Goal: Information Seeking & Learning: Learn about a topic

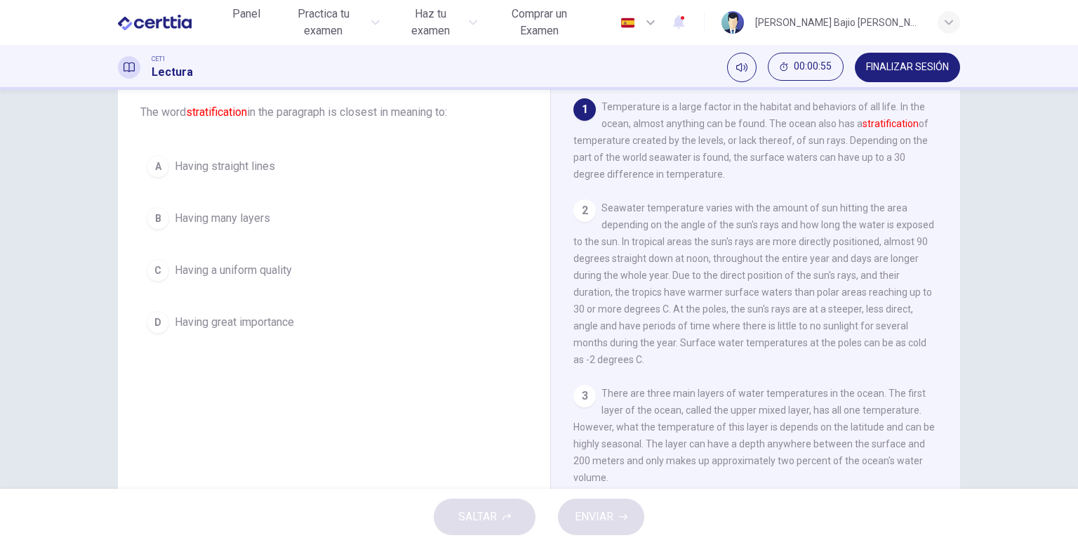
scroll to position [57, 0]
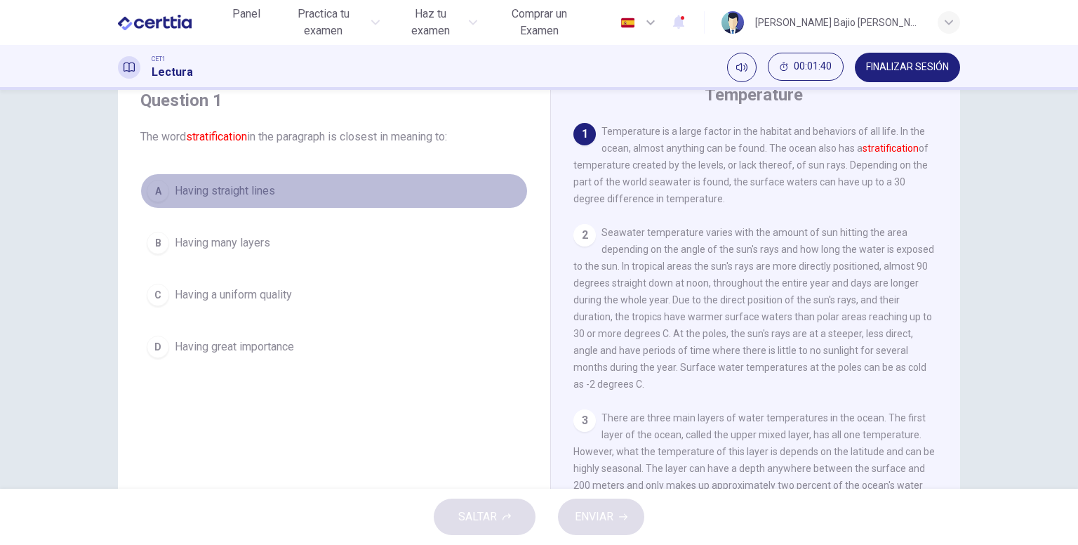
click at [234, 186] on span "Having straight lines" at bounding box center [225, 190] width 100 height 17
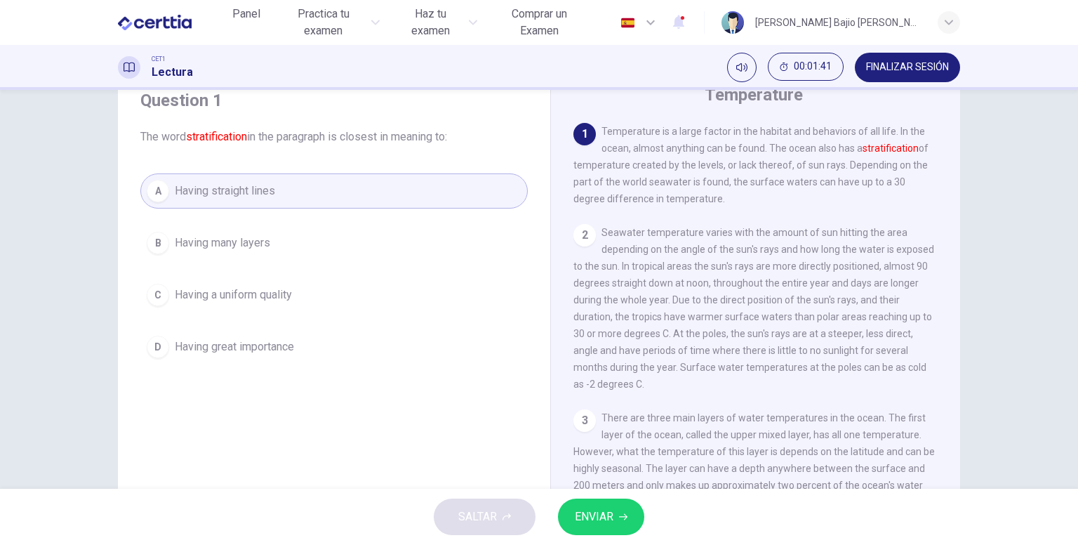
click at [601, 505] on button "ENVIAR" at bounding box center [601, 516] width 86 height 36
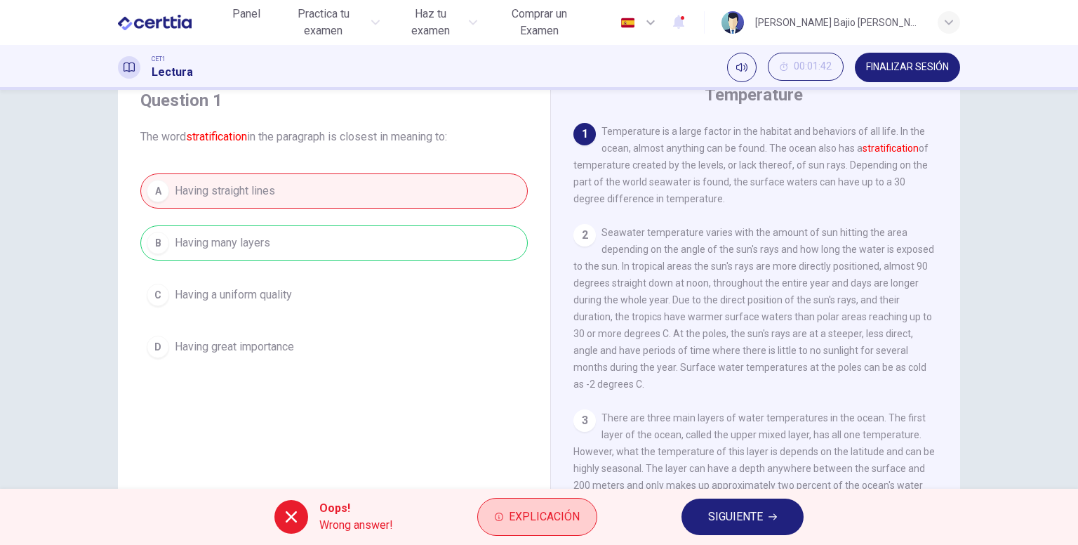
click at [532, 521] on span "Explicación" at bounding box center [544, 517] width 71 height 20
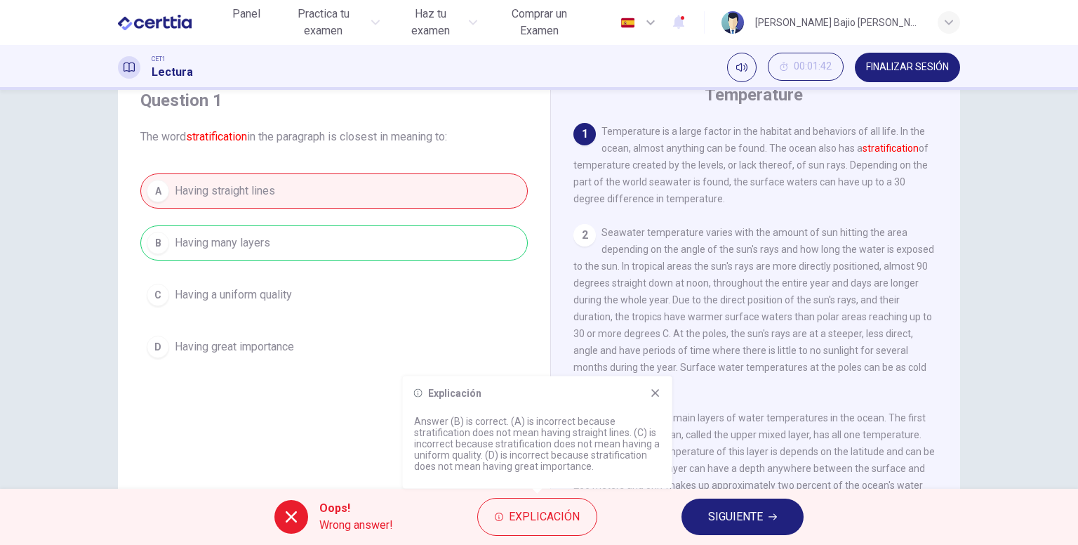
click at [385, 242] on div "A Having straight lines B Having many layers C Having a uniform quality D Havin…" at bounding box center [333, 268] width 387 height 191
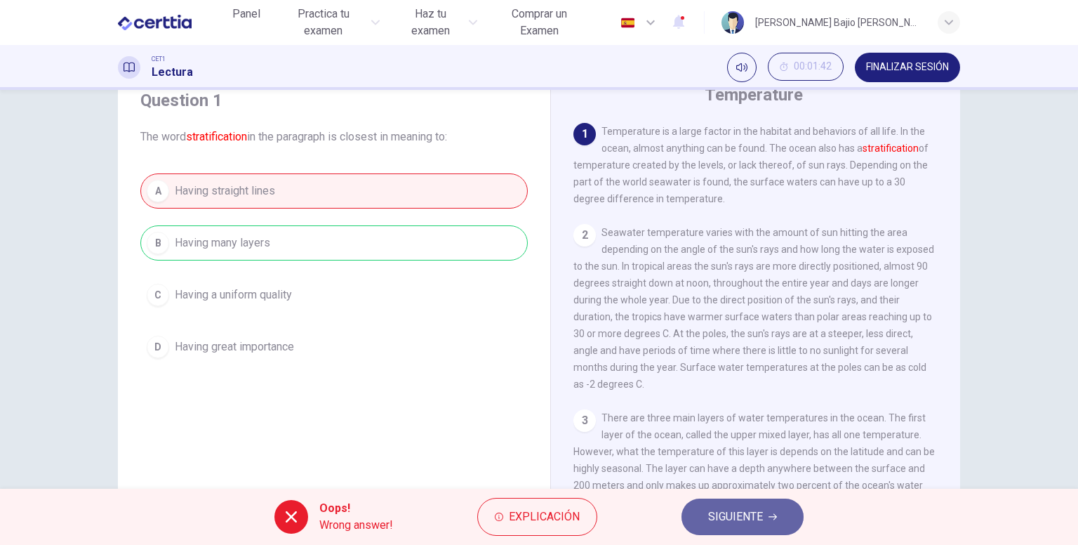
click at [715, 518] on span "SIGUIENTE" at bounding box center [735, 517] width 55 height 20
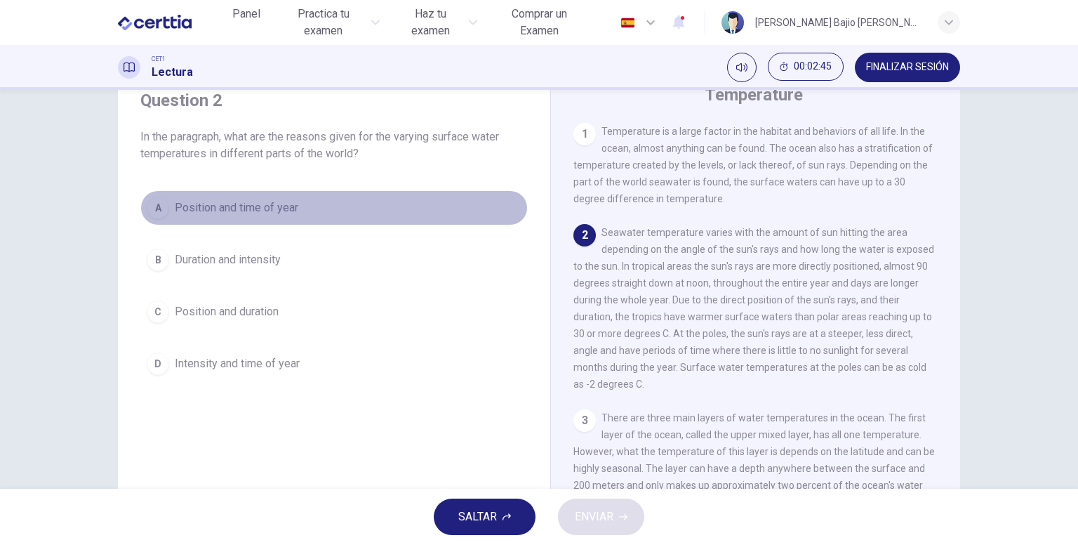
click at [345, 206] on button "A Position and time of year" at bounding box center [333, 207] width 387 height 35
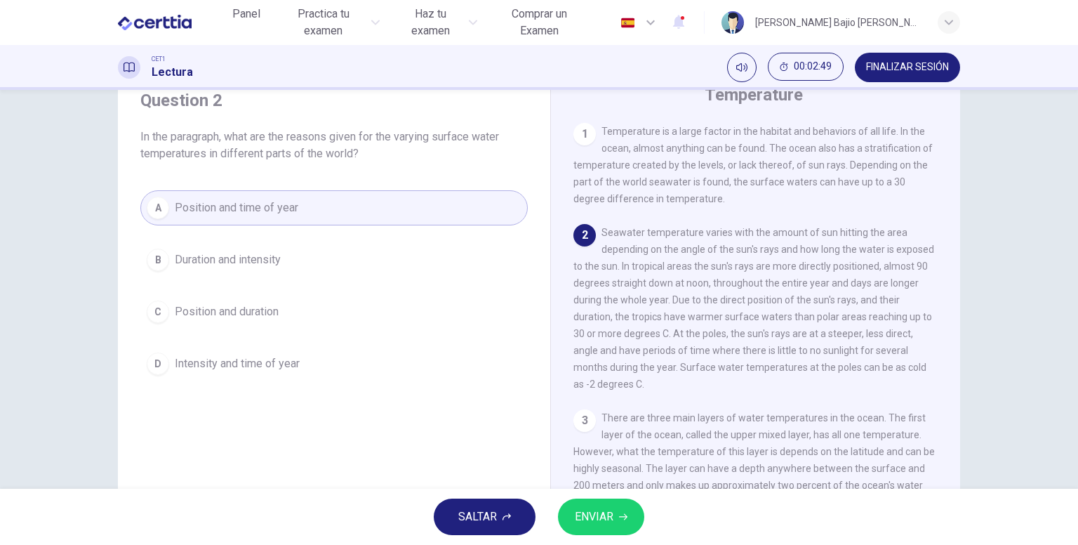
click at [618, 517] on button "ENVIAR" at bounding box center [601, 516] width 86 height 36
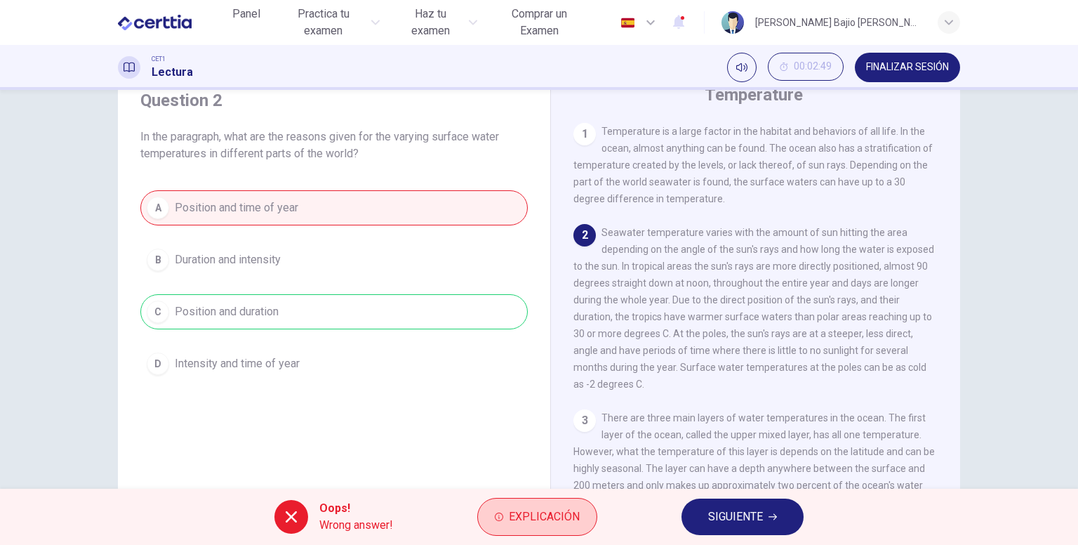
click at [581, 518] on button "Explicación" at bounding box center [537, 517] width 120 height 38
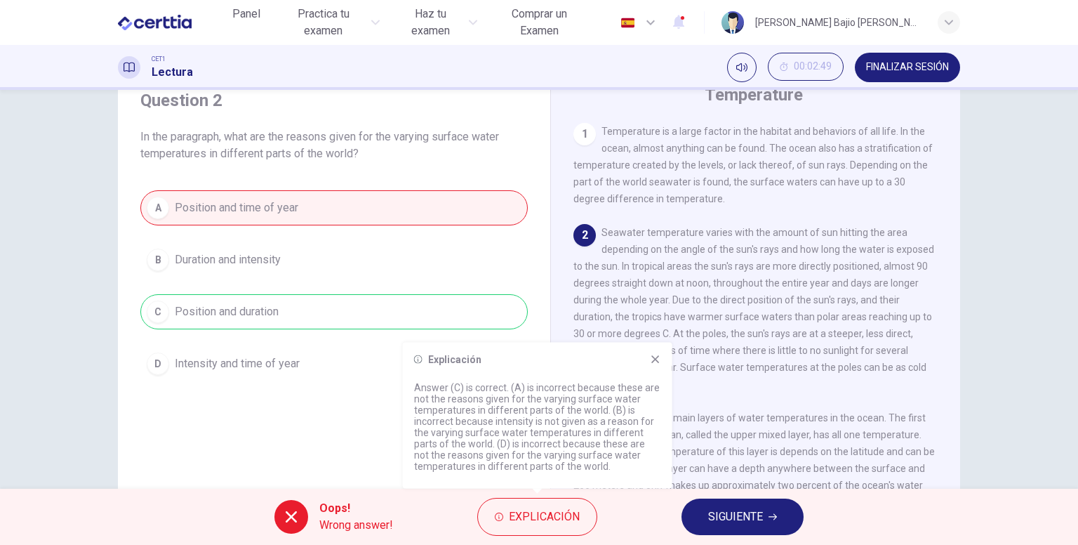
click at [696, 520] on button "SIGUIENTE" at bounding box center [742, 516] width 122 height 36
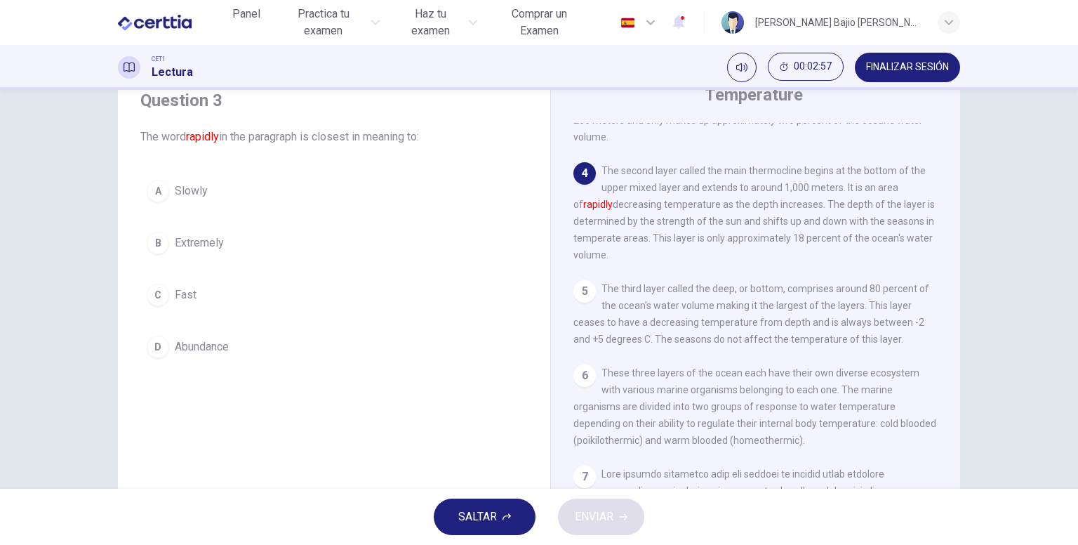
scroll to position [359, 0]
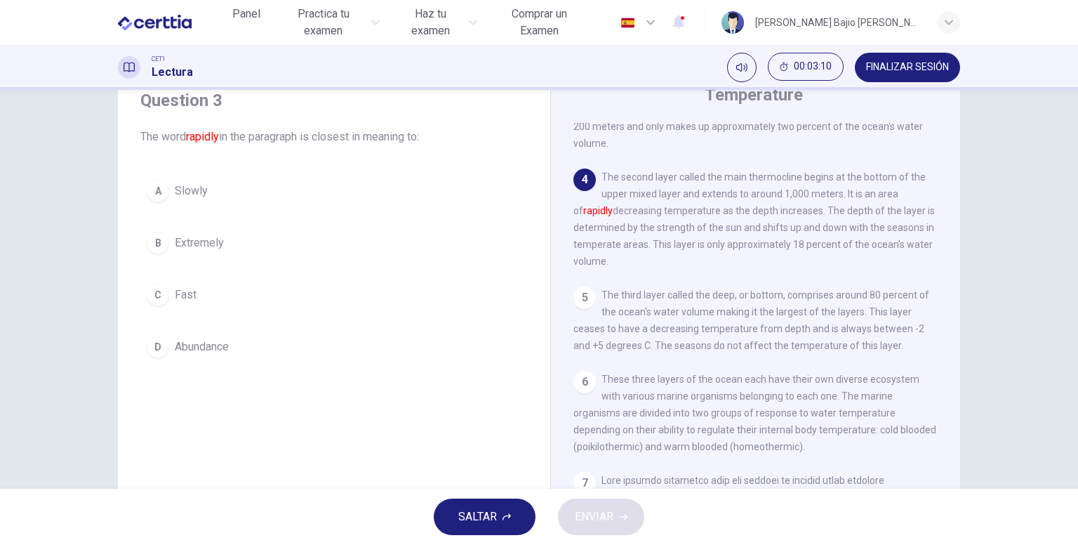
click at [211, 293] on button "C Fast" at bounding box center [333, 294] width 387 height 35
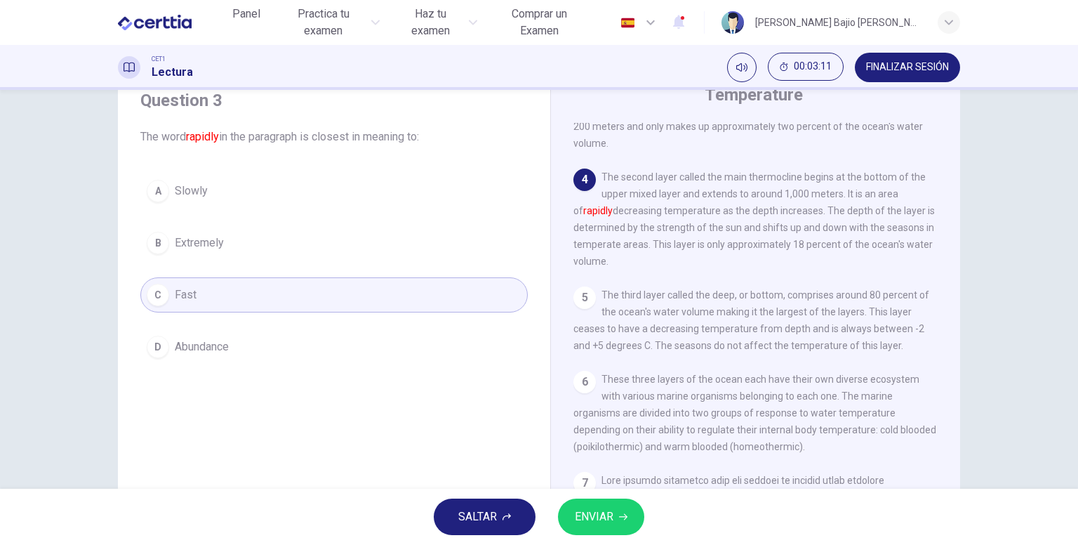
click at [610, 517] on span "ENVIAR" at bounding box center [594, 517] width 39 height 20
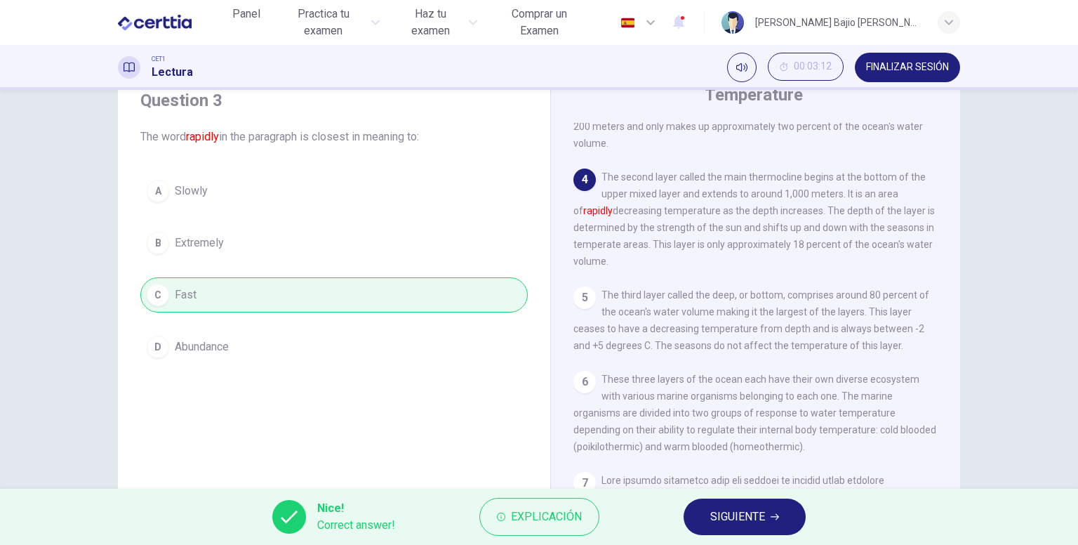
click at [710, 512] on span "SIGUIENTE" at bounding box center [737, 517] width 55 height 20
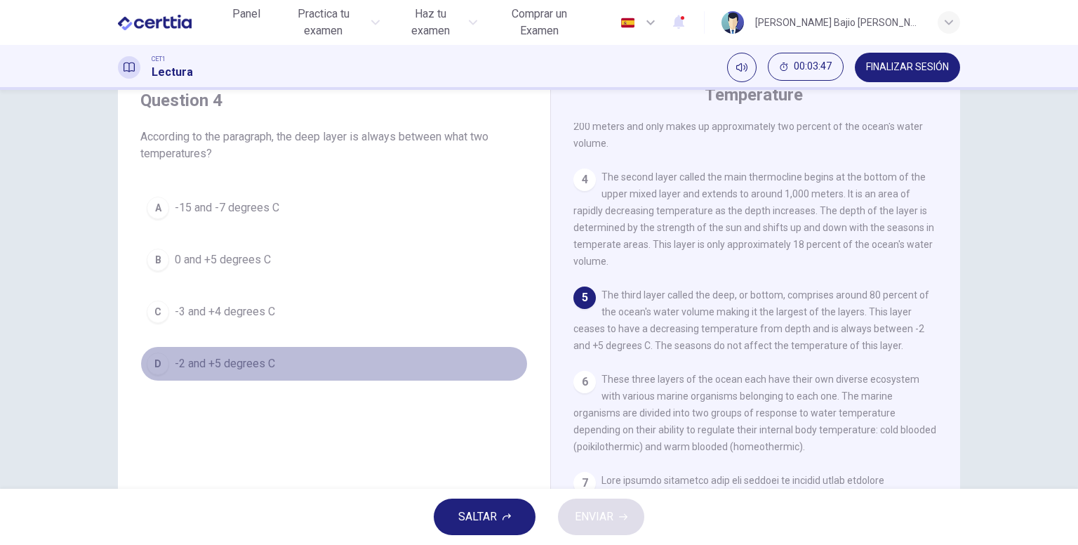
click at [383, 366] on button "D -2 and +5 degrees C" at bounding box center [333, 363] width 387 height 35
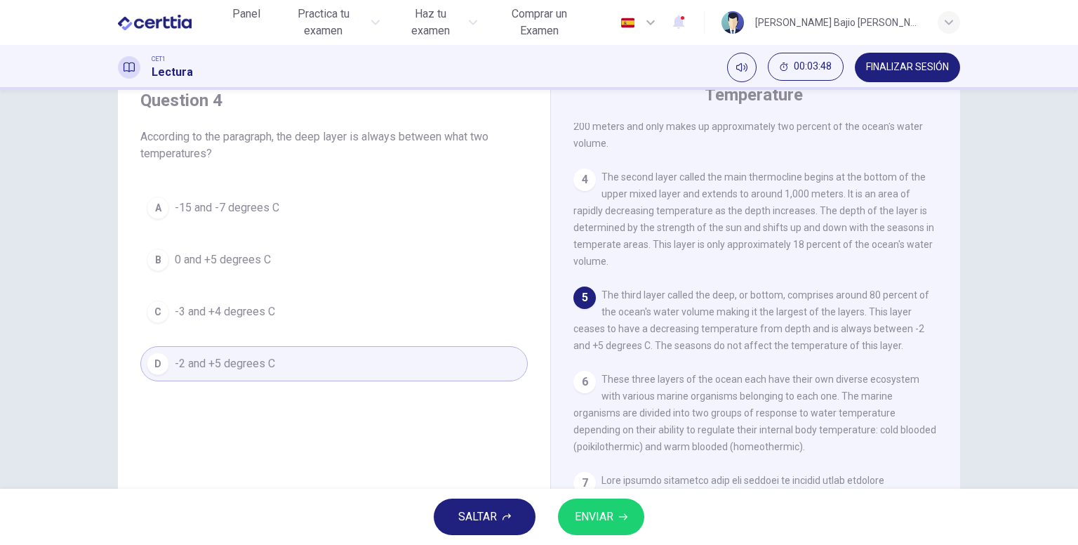
click at [578, 504] on button "ENVIAR" at bounding box center [601, 516] width 86 height 36
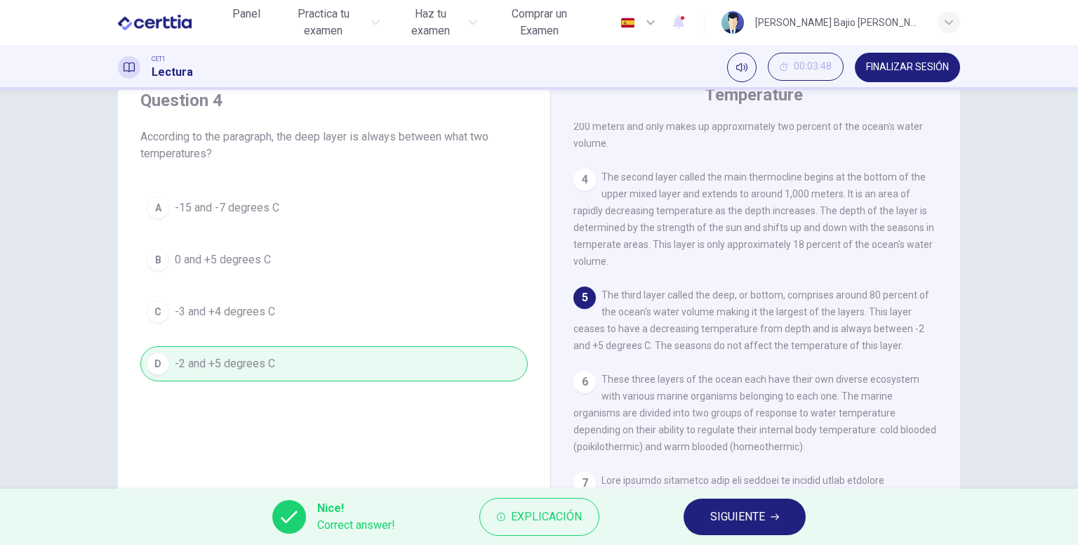
click at [705, 506] on button "SIGUIENTE" at bounding box center [745, 516] width 122 height 36
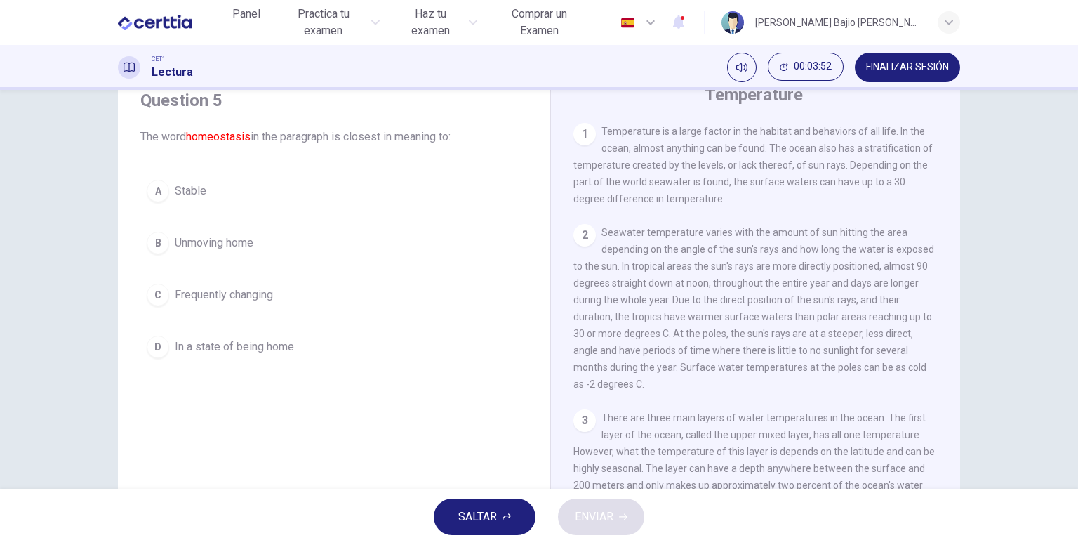
scroll to position [561, 0]
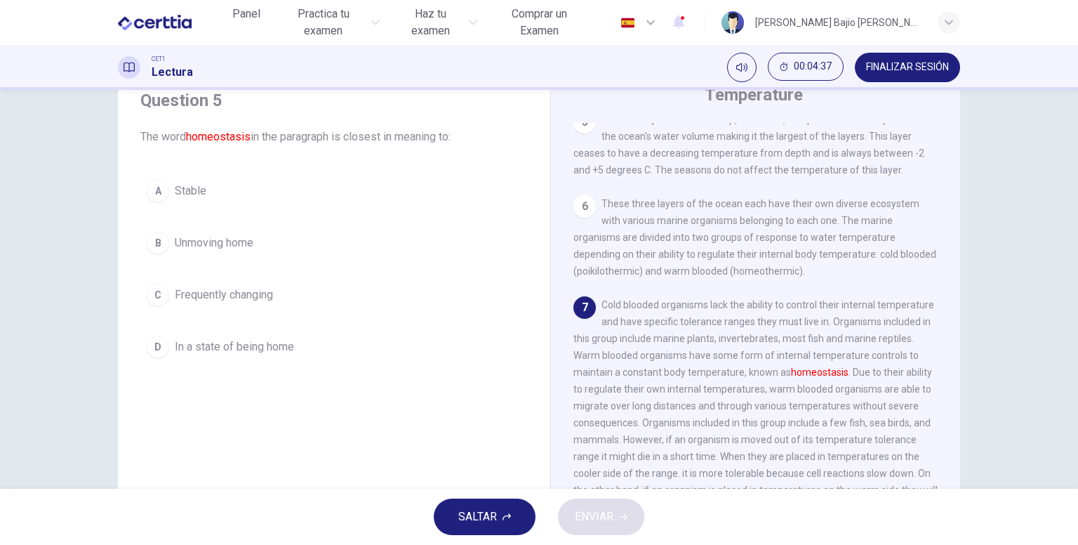
click at [325, 196] on button "A Stable" at bounding box center [333, 190] width 387 height 35
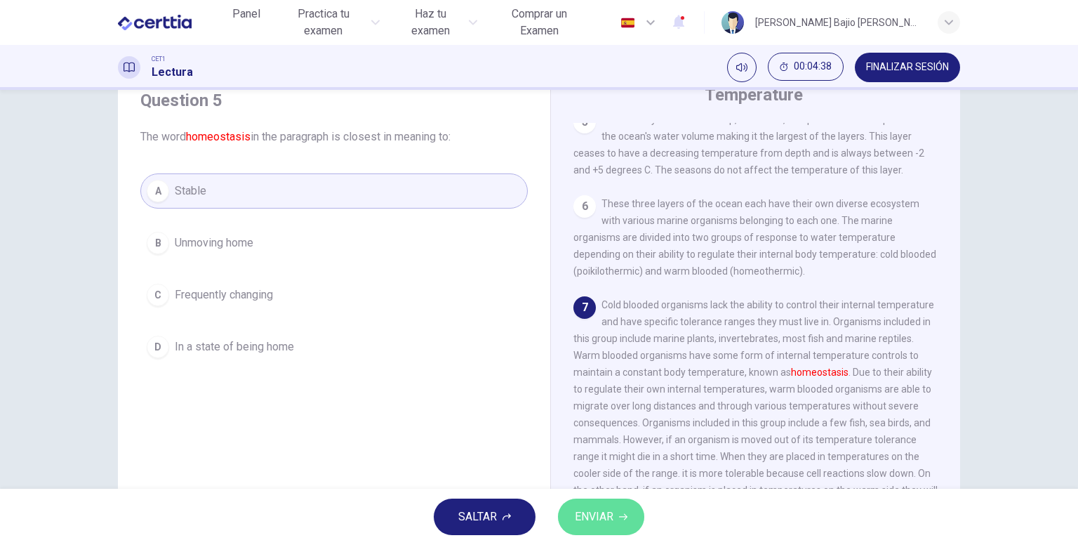
click at [611, 522] on span "ENVIAR" at bounding box center [594, 517] width 39 height 20
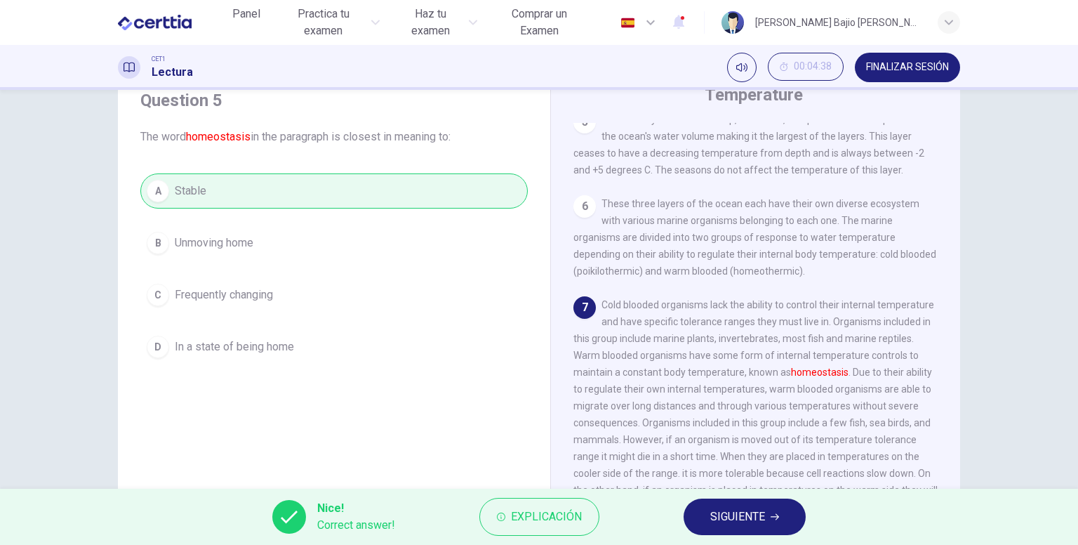
click at [720, 508] on span "SIGUIENTE" at bounding box center [737, 517] width 55 height 20
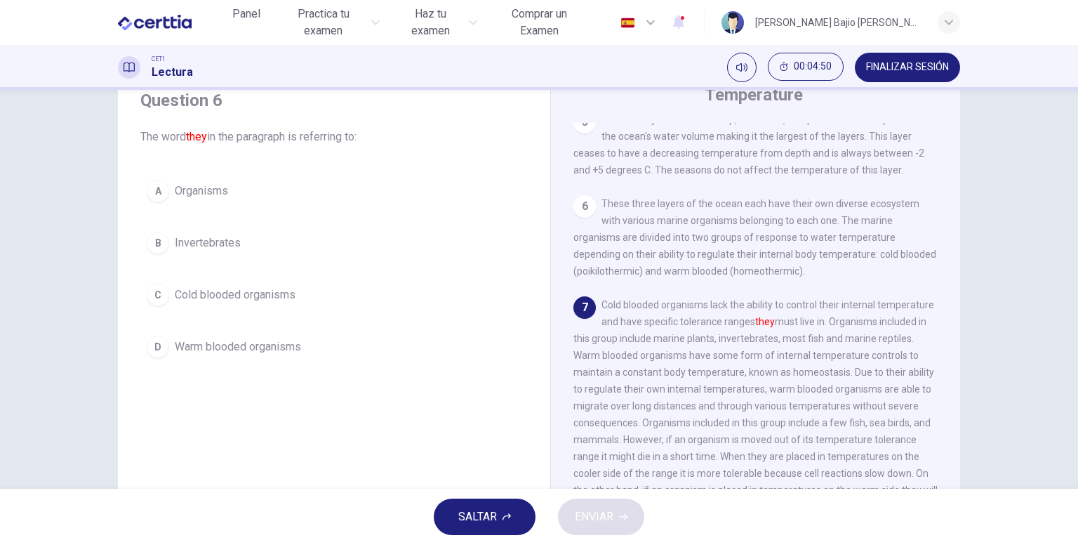
click at [319, 306] on button "C Cold blooded organisms" at bounding box center [333, 294] width 387 height 35
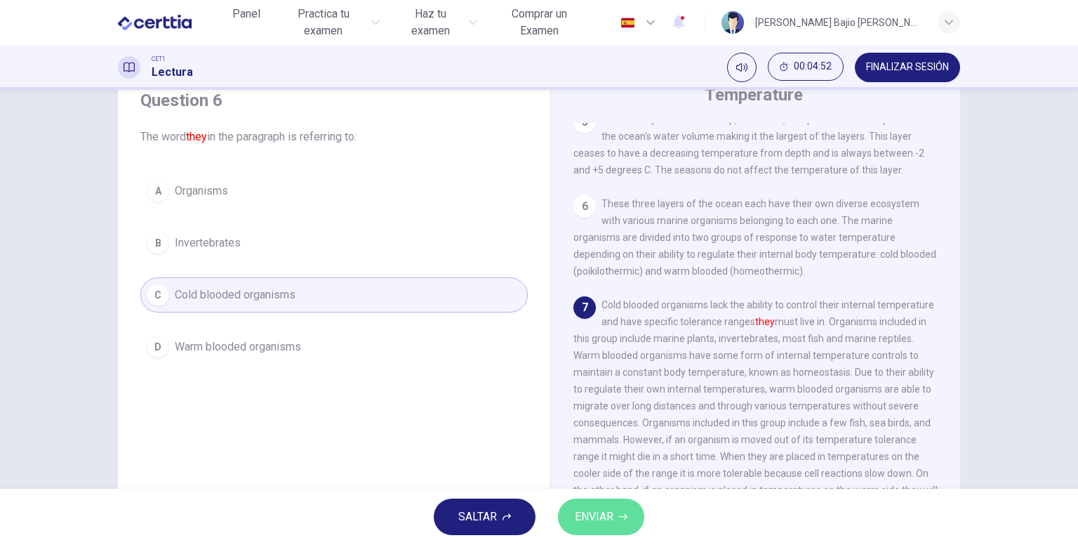
click at [595, 514] on span "ENVIAR" at bounding box center [594, 517] width 39 height 20
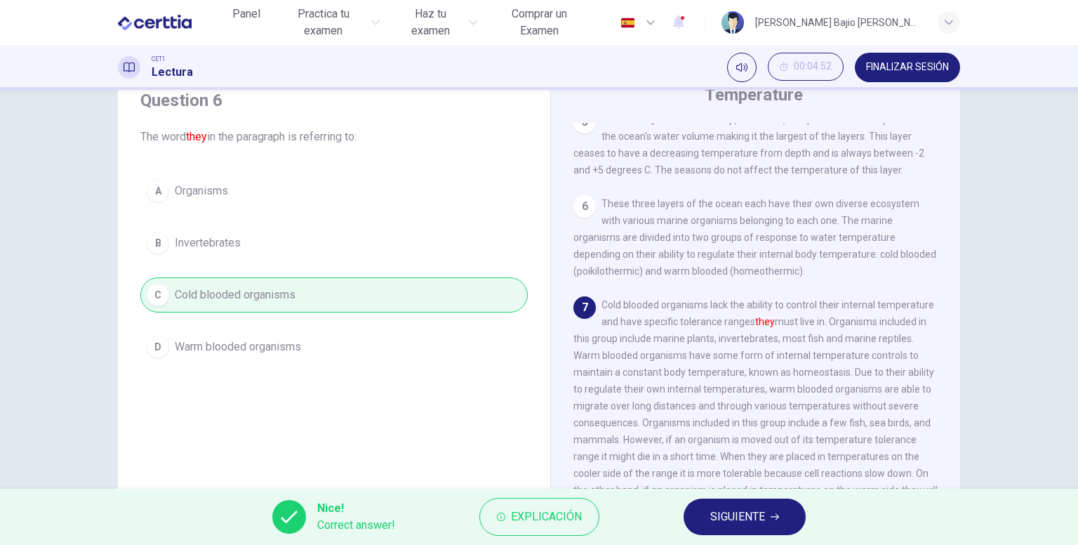
click at [757, 519] on span "SIGUIENTE" at bounding box center [737, 517] width 55 height 20
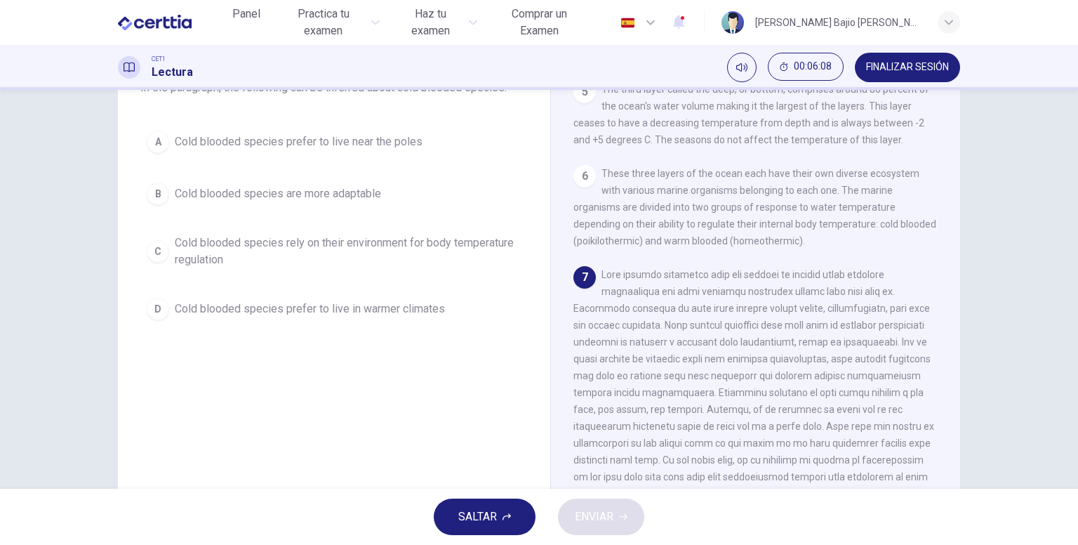
scroll to position [95, 0]
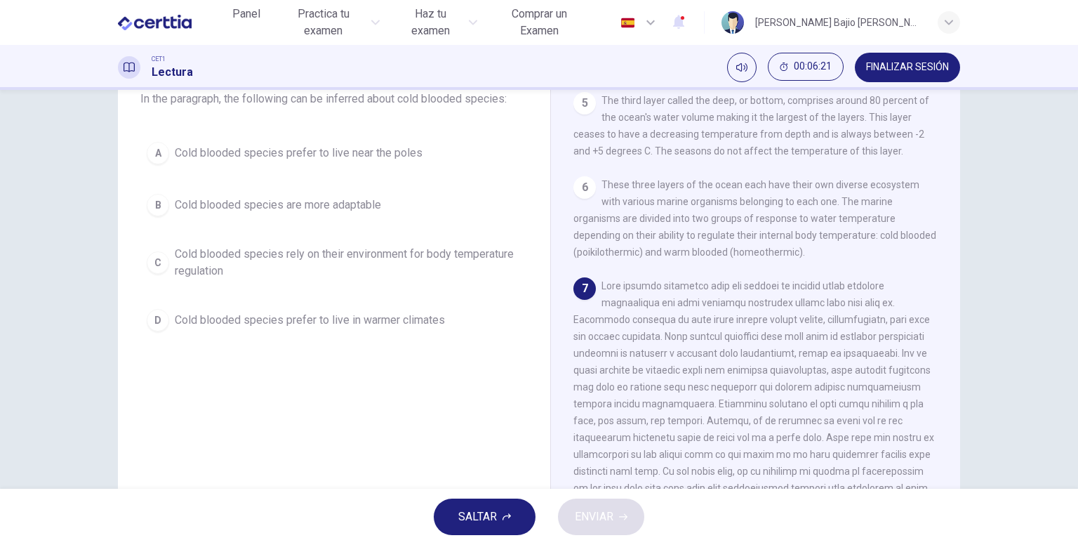
click at [404, 265] on span "Cold blooded species rely on their environment for body temperature regulation" at bounding box center [348, 263] width 347 height 34
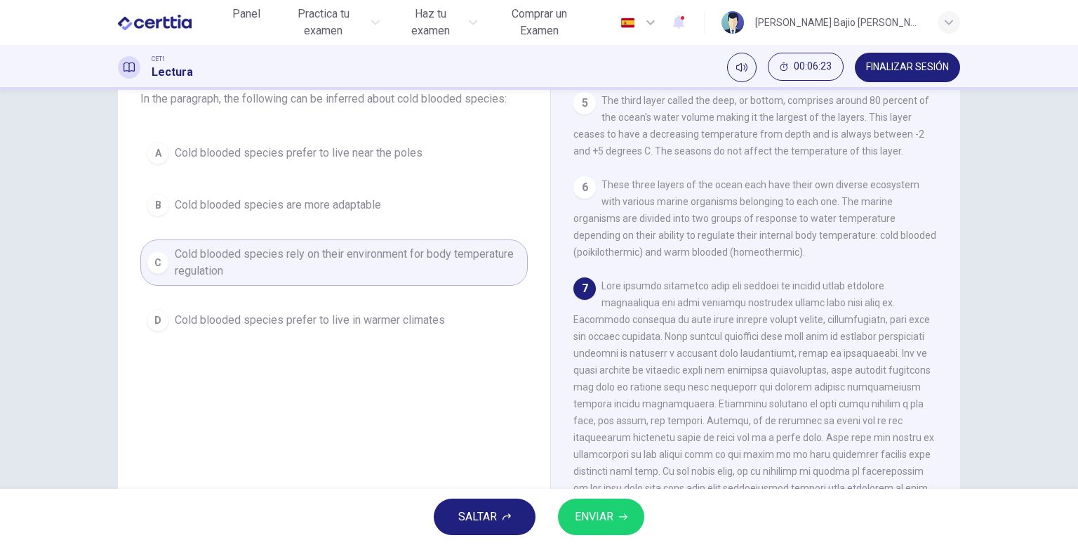
click at [576, 505] on button "ENVIAR" at bounding box center [601, 516] width 86 height 36
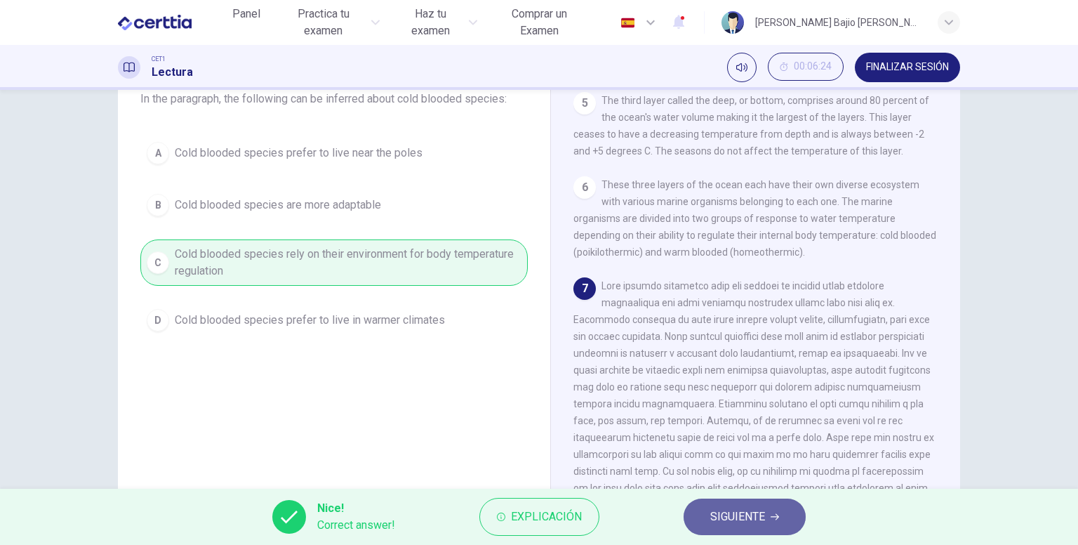
click at [735, 516] on span "SIGUIENTE" at bounding box center [737, 517] width 55 height 20
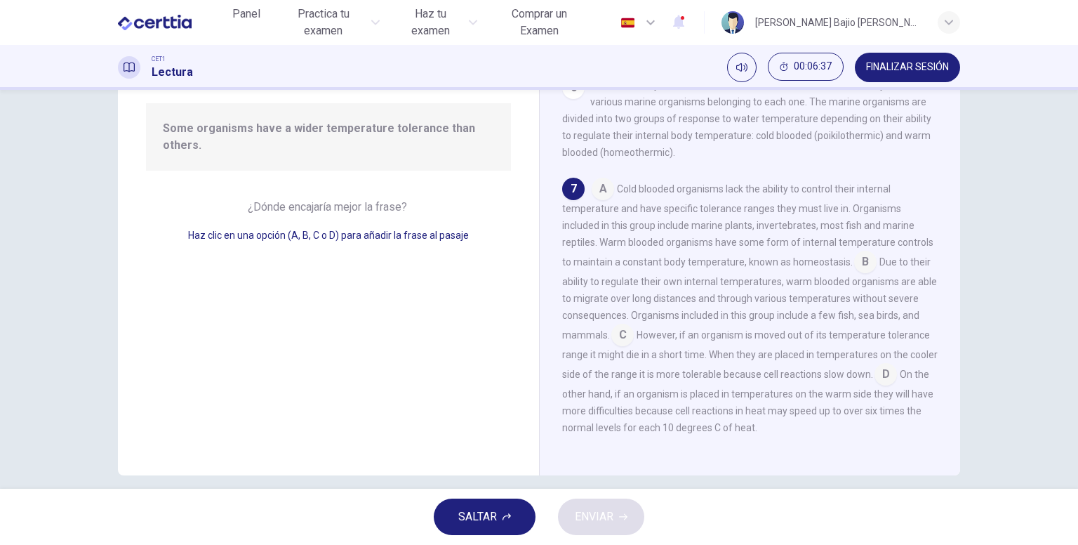
scroll to position [132, 0]
click at [618, 336] on input at bounding box center [622, 335] width 22 height 22
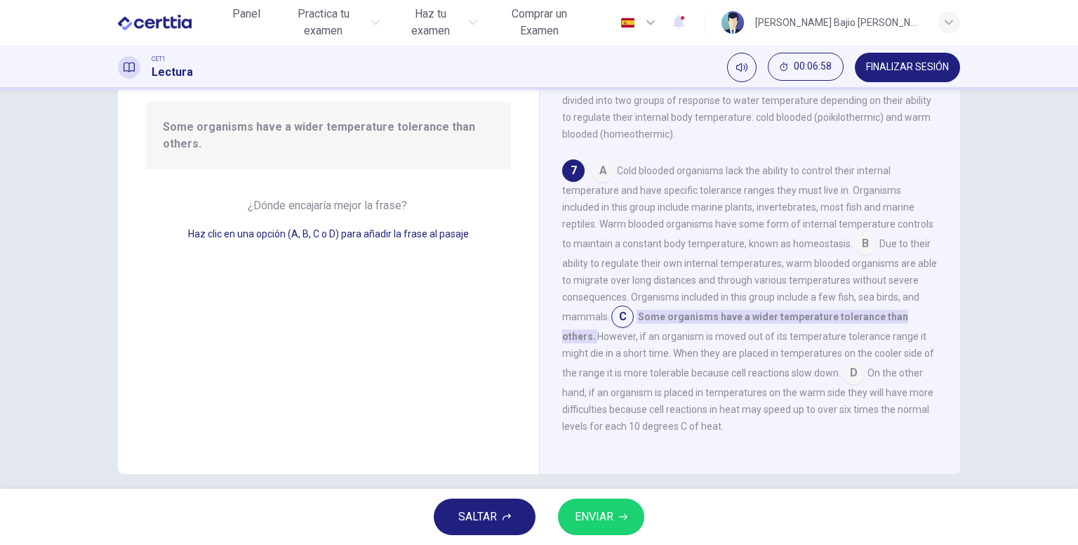
click at [605, 496] on div "SALTAR ENVIAR" at bounding box center [539, 516] width 1078 height 56
click at [609, 514] on span "ENVIAR" at bounding box center [594, 517] width 39 height 20
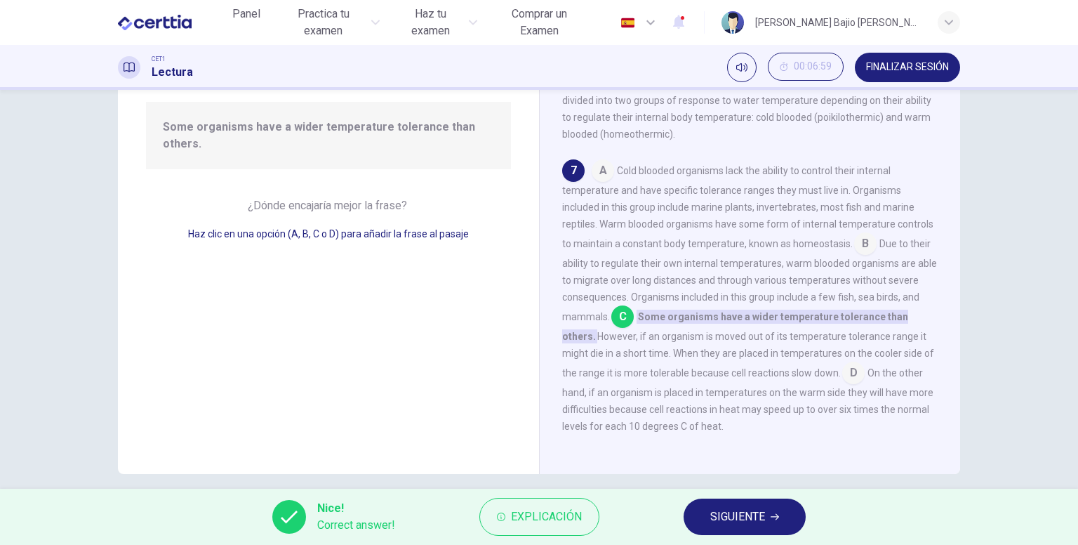
click at [692, 507] on button "SIGUIENTE" at bounding box center [745, 516] width 122 height 36
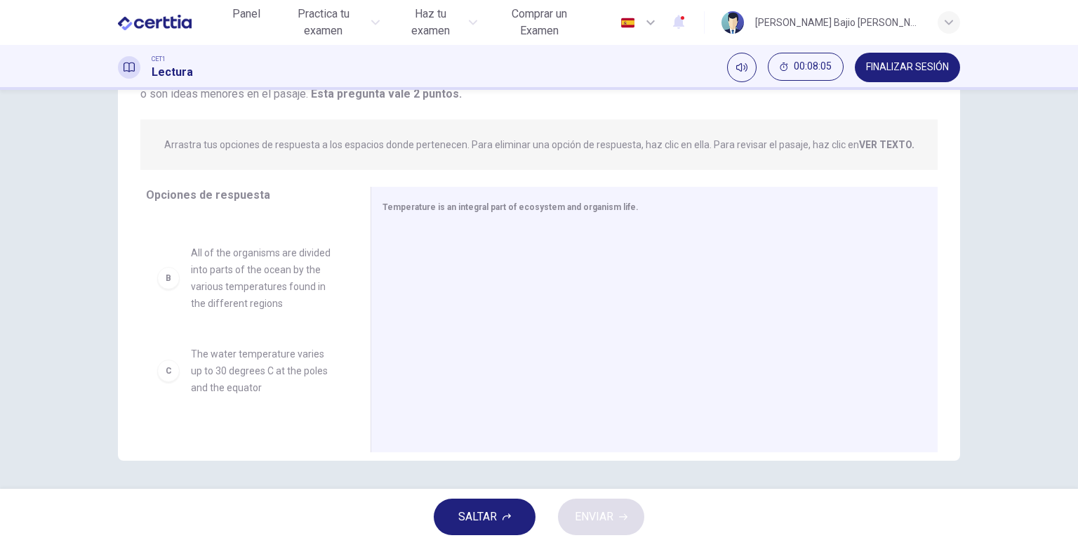
scroll to position [69, 0]
click at [233, 371] on span "The water temperature varies up to 30 degrees C at the poles and the equator" at bounding box center [264, 367] width 146 height 51
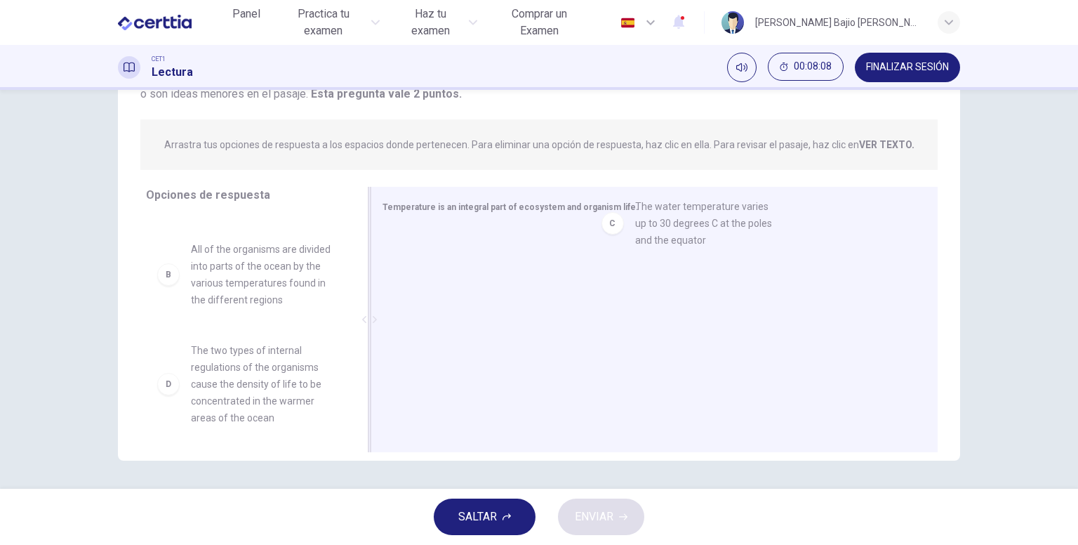
drag, startPoint x: 233, startPoint y: 371, endPoint x: 684, endPoint y: 225, distance: 474.0
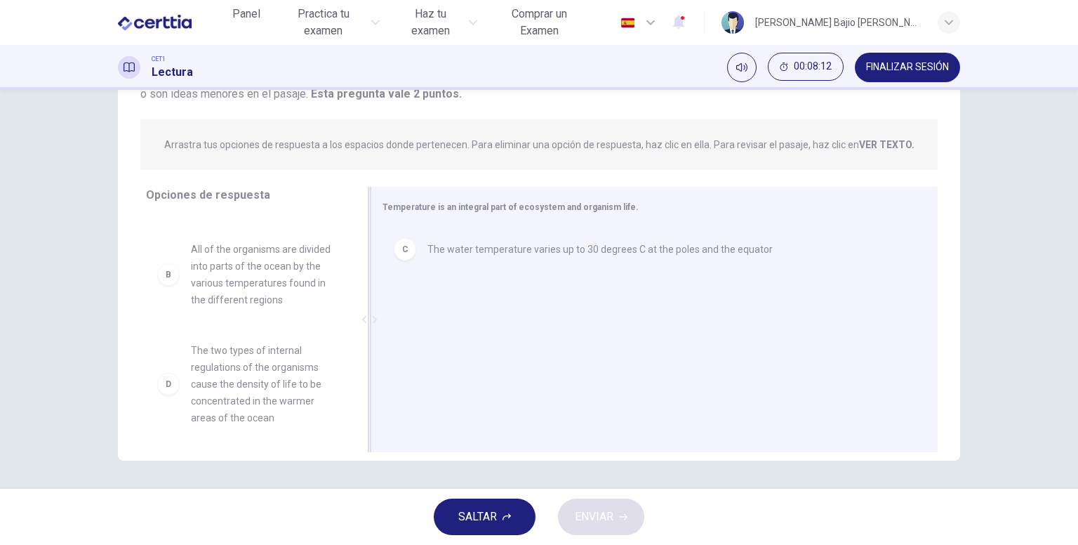
click at [490, 263] on div "C The water temperature varies up to 30 degrees C at the poles and the equator" at bounding box center [648, 249] width 533 height 45
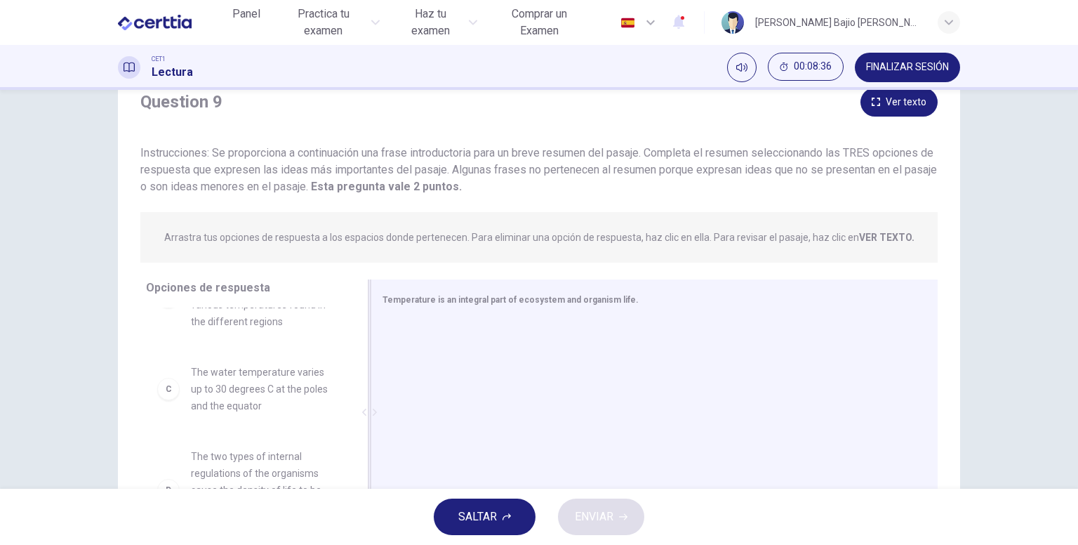
scroll to position [145, 0]
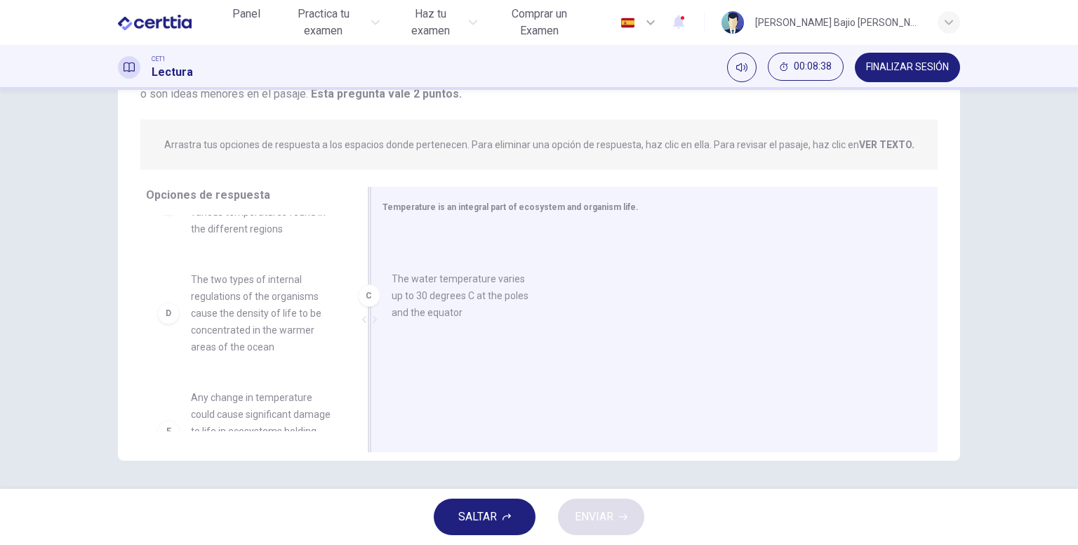
drag, startPoint x: 239, startPoint y: 301, endPoint x: 453, endPoint y: 301, distance: 214.0
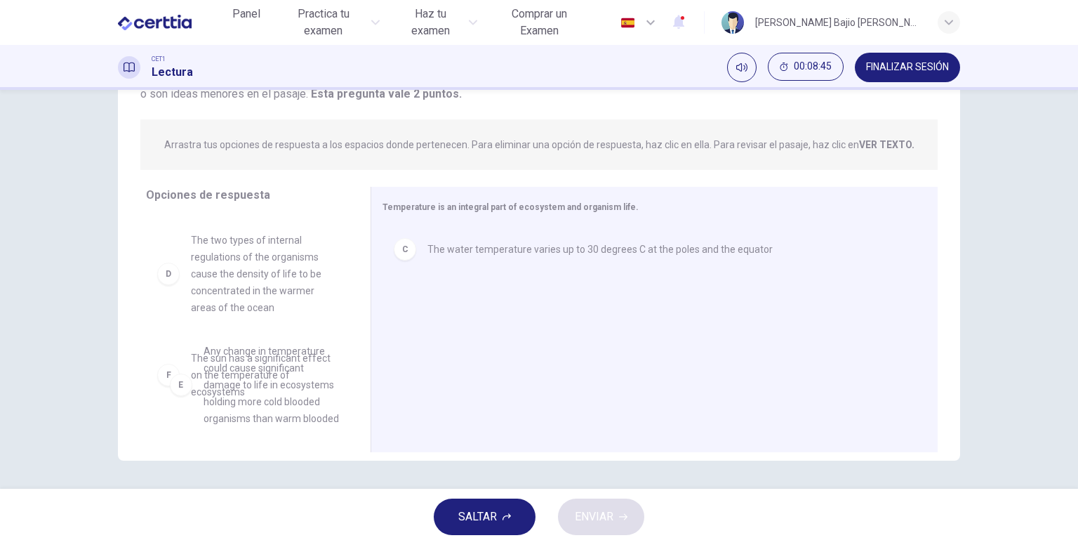
scroll to position [183, 0]
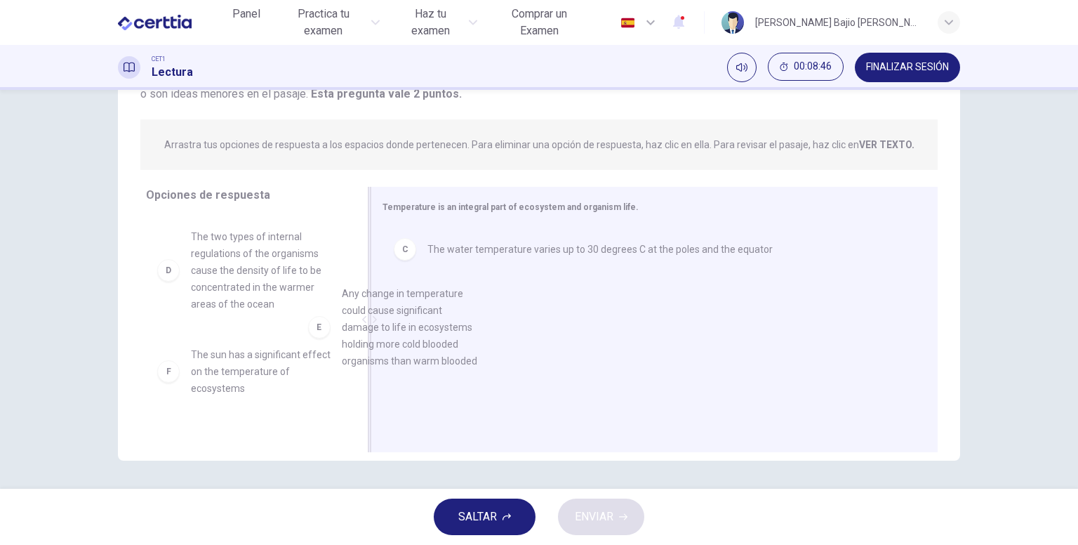
drag, startPoint x: 296, startPoint y: 408, endPoint x: 454, endPoint y: 340, distance: 171.9
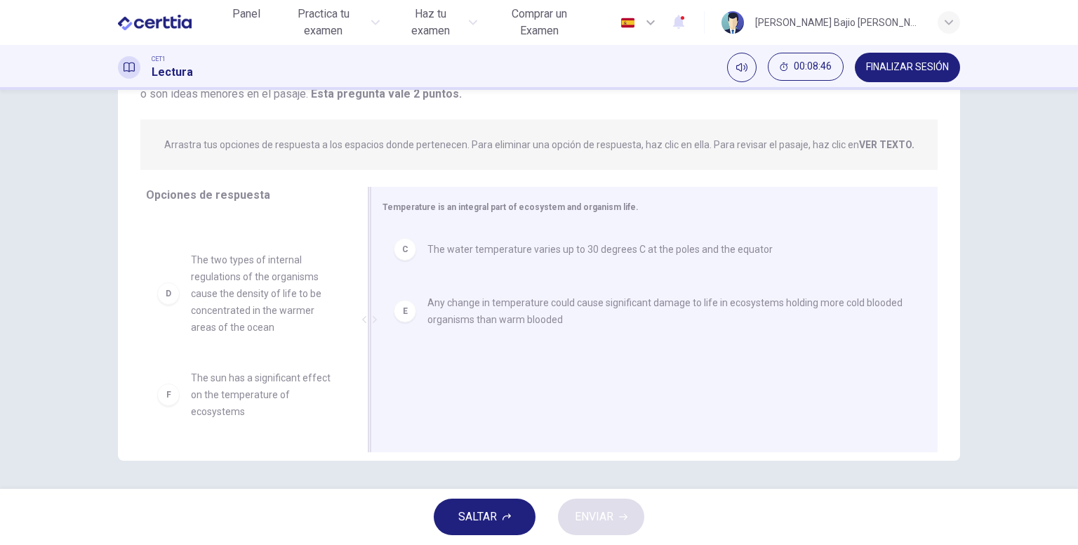
scroll to position [160, 0]
drag, startPoint x: 458, startPoint y: 312, endPoint x: 478, endPoint y: 251, distance: 64.8
drag, startPoint x: 474, startPoint y: 320, endPoint x: 491, endPoint y: 267, distance: 55.3
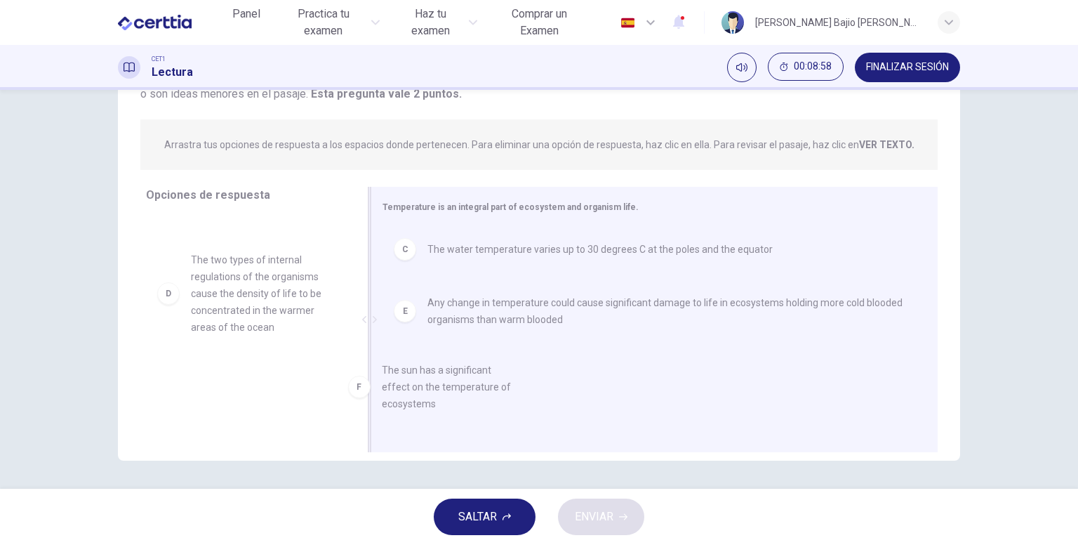
drag, startPoint x: 306, startPoint y: 380, endPoint x: 508, endPoint y: 373, distance: 202.2
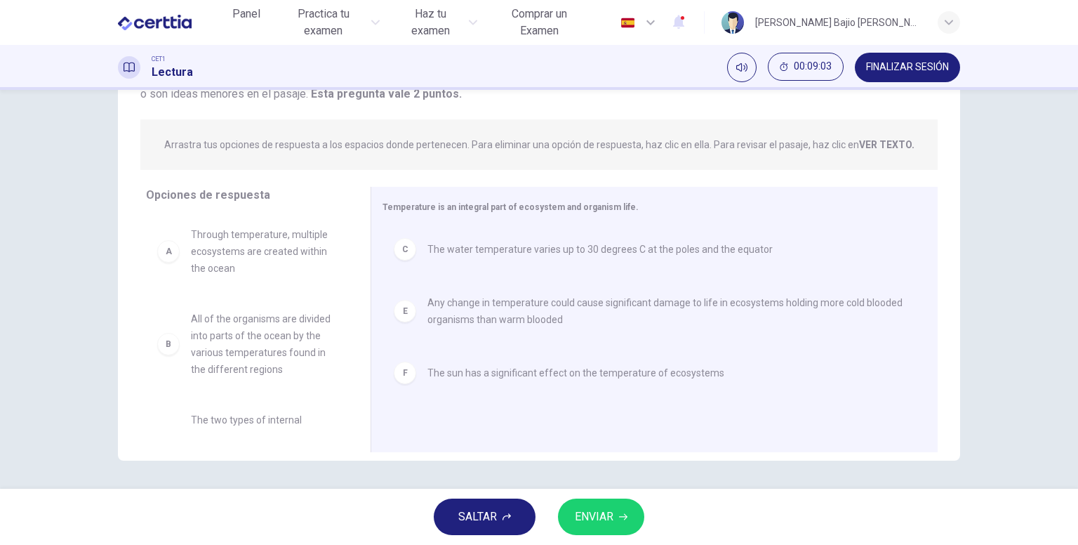
scroll to position [0, 0]
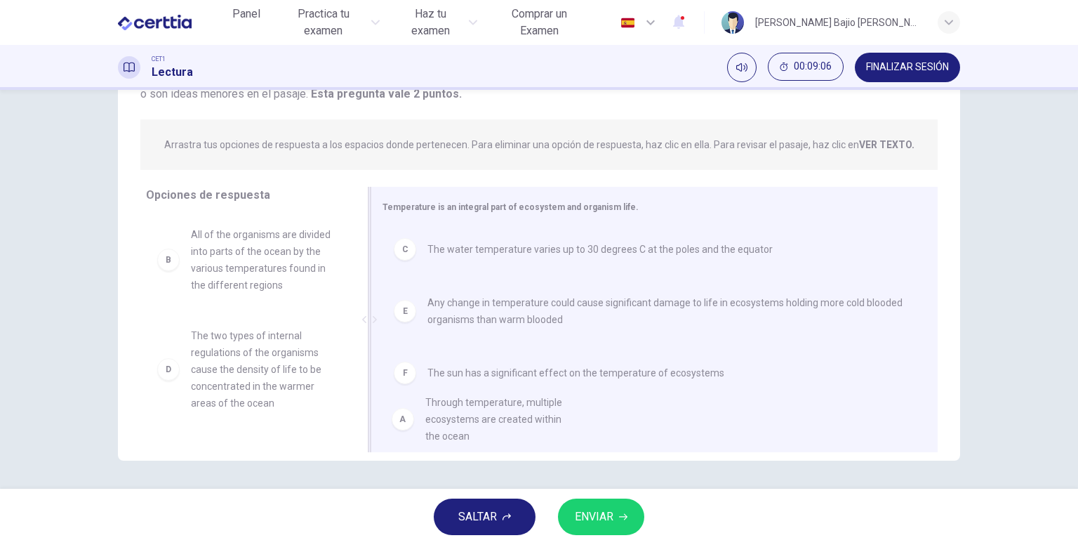
drag, startPoint x: 301, startPoint y: 255, endPoint x: 549, endPoint y: 429, distance: 303.7
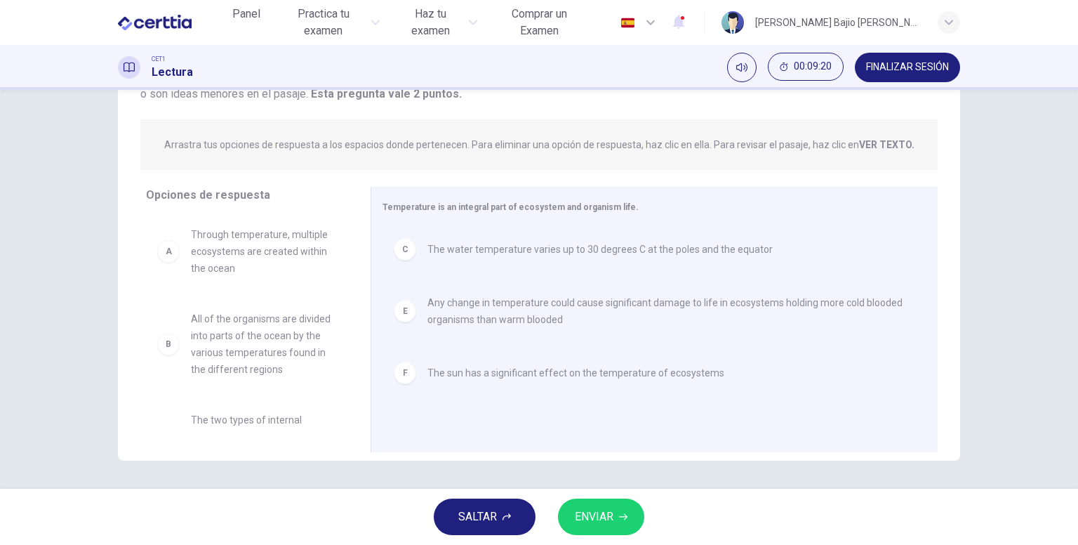
click at [620, 528] on button "ENVIAR" at bounding box center [601, 516] width 86 height 36
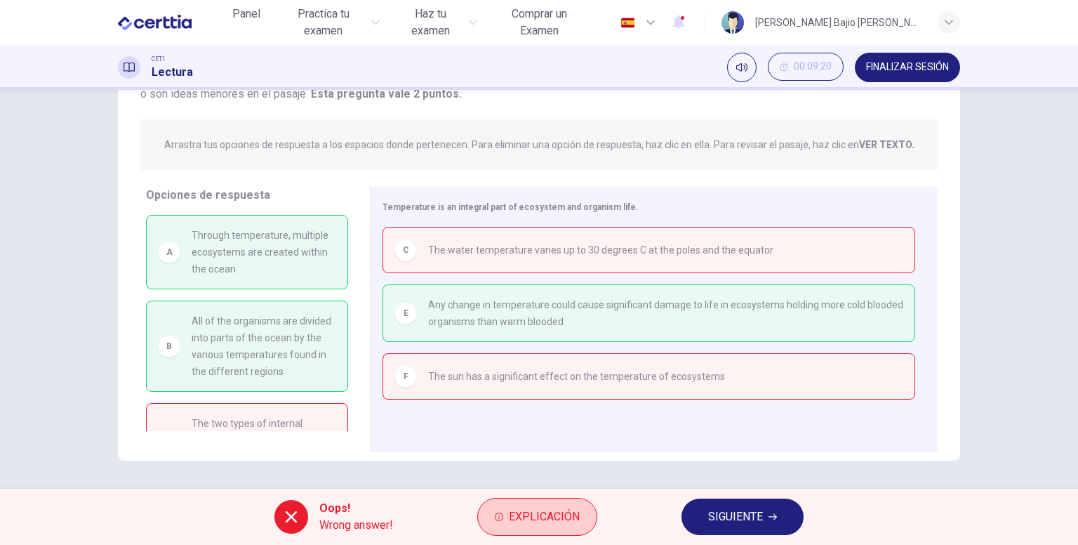
click at [568, 512] on span "Explicación" at bounding box center [544, 517] width 71 height 20
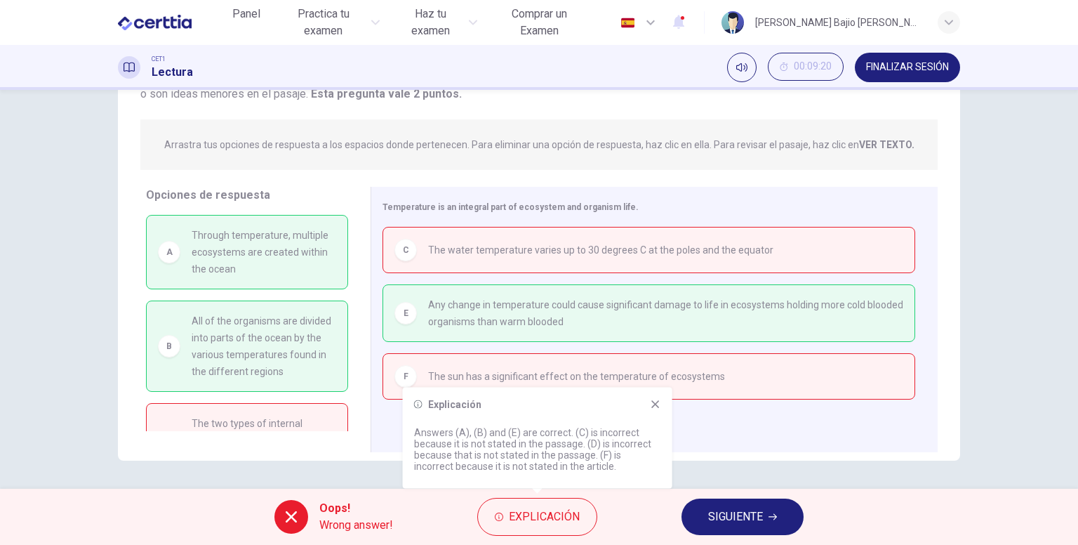
click at [697, 512] on button "SIGUIENTE" at bounding box center [742, 516] width 122 height 36
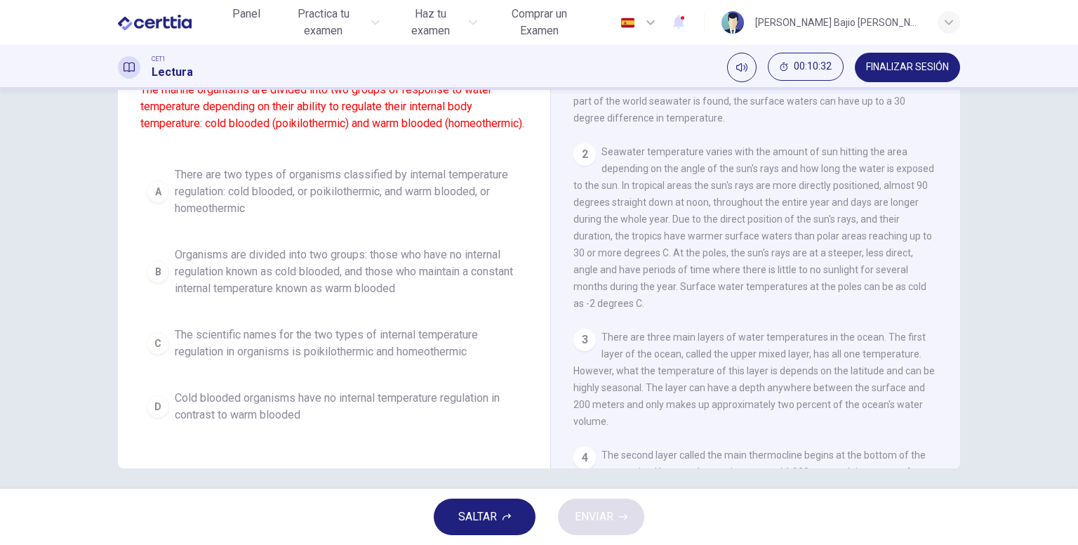
scroll to position [126, 0]
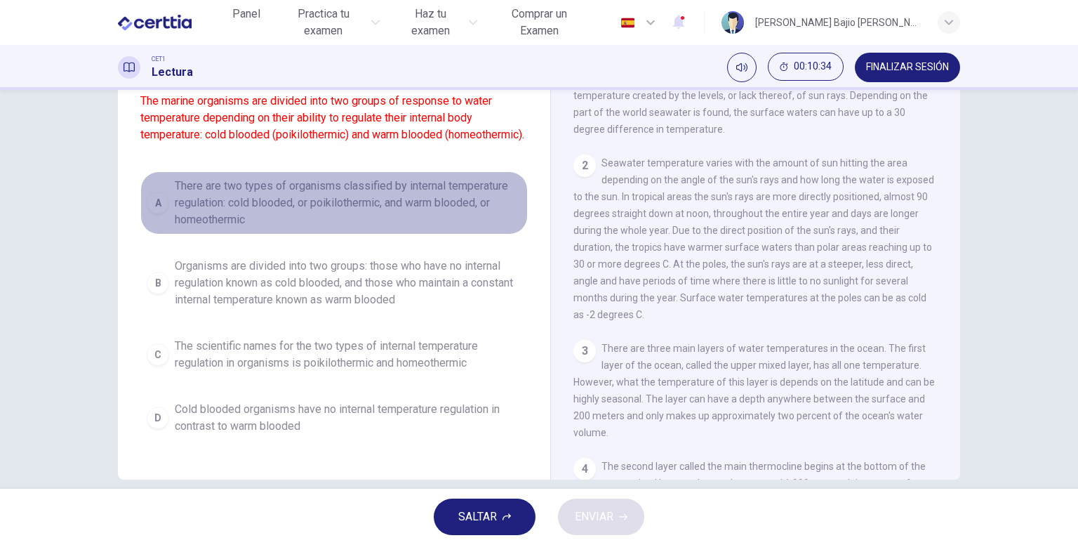
click at [334, 228] on span "There are two types of organisms classified by internal temperature regulation:…" at bounding box center [348, 203] width 347 height 51
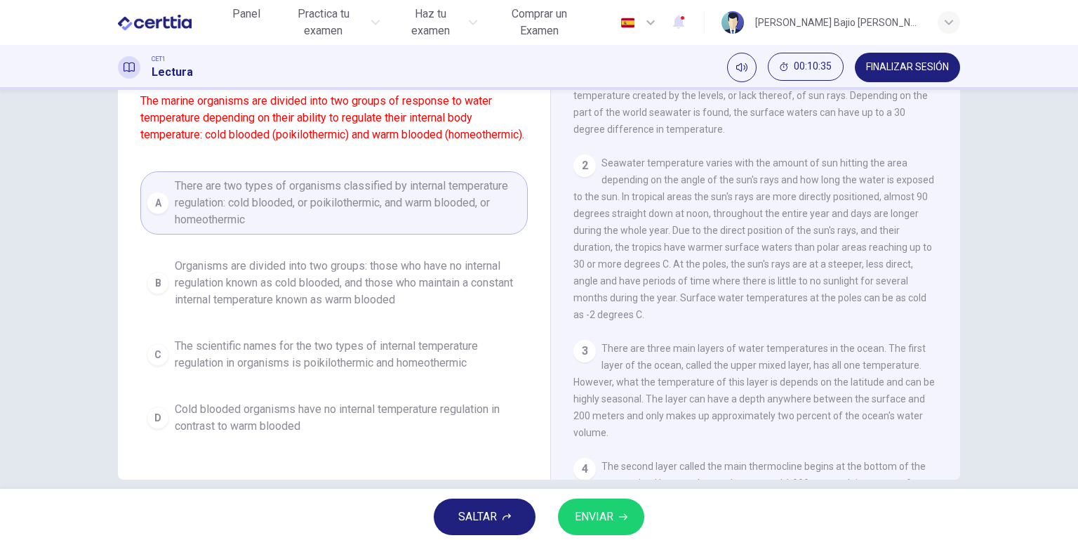
click at [601, 505] on button "ENVIAR" at bounding box center [601, 516] width 86 height 36
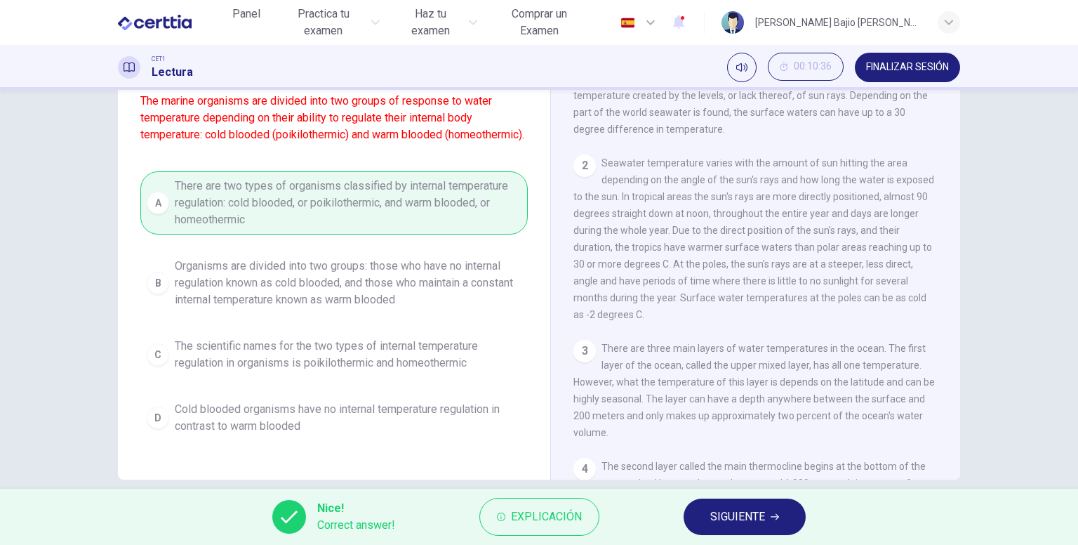
click at [789, 521] on button "SIGUIENTE" at bounding box center [745, 516] width 122 height 36
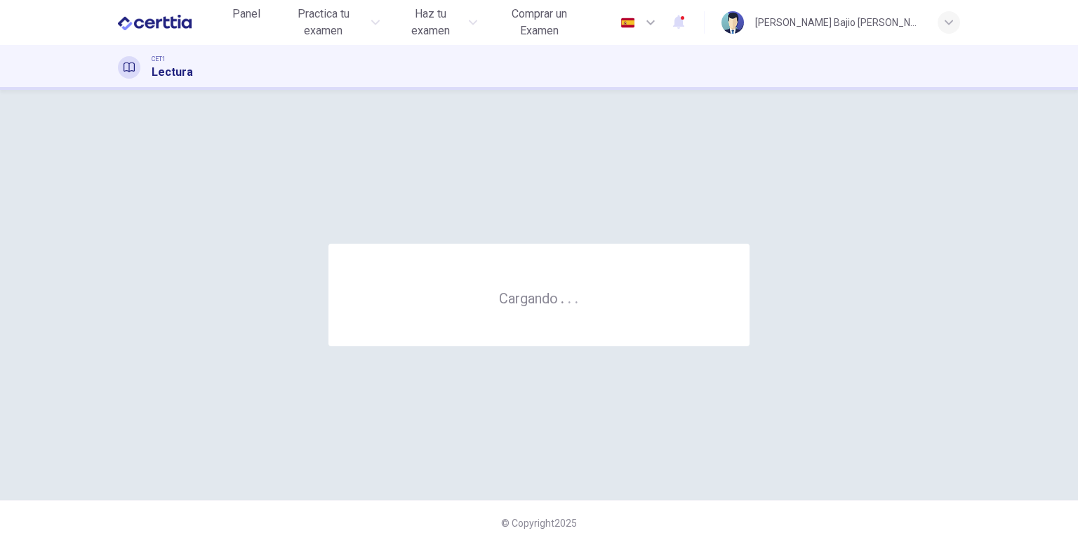
scroll to position [0, 0]
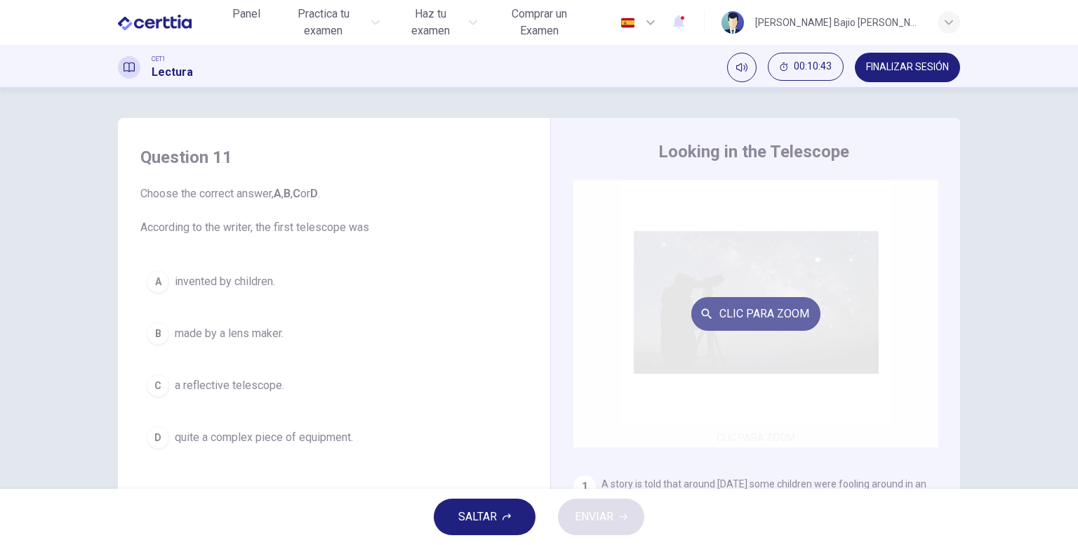
click at [745, 319] on button "Clic para zoom" at bounding box center [755, 314] width 129 height 34
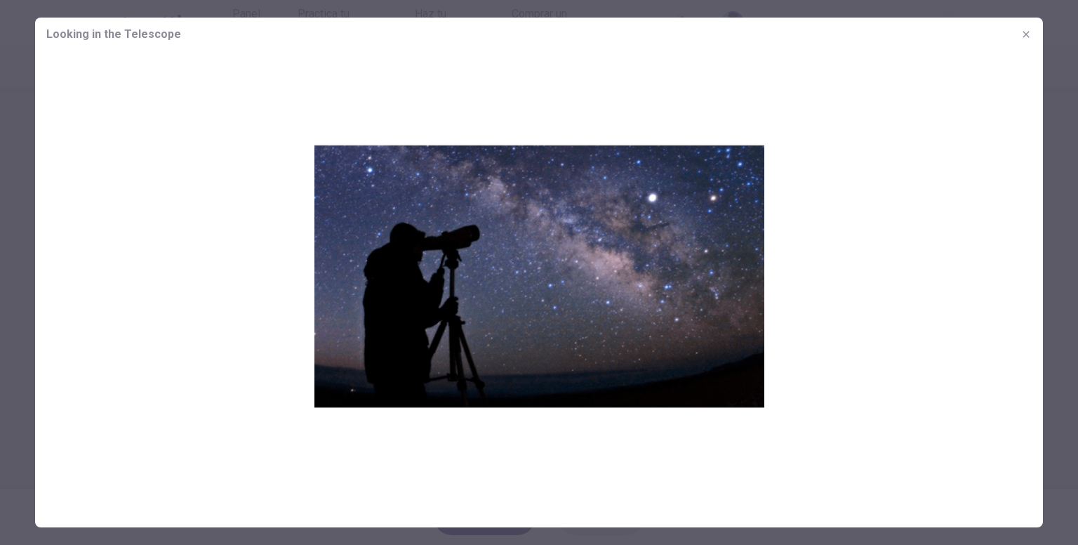
click at [437, 244] on img at bounding box center [539, 276] width 1008 height 450
click at [1030, 39] on icon "button" at bounding box center [1025, 34] width 11 height 11
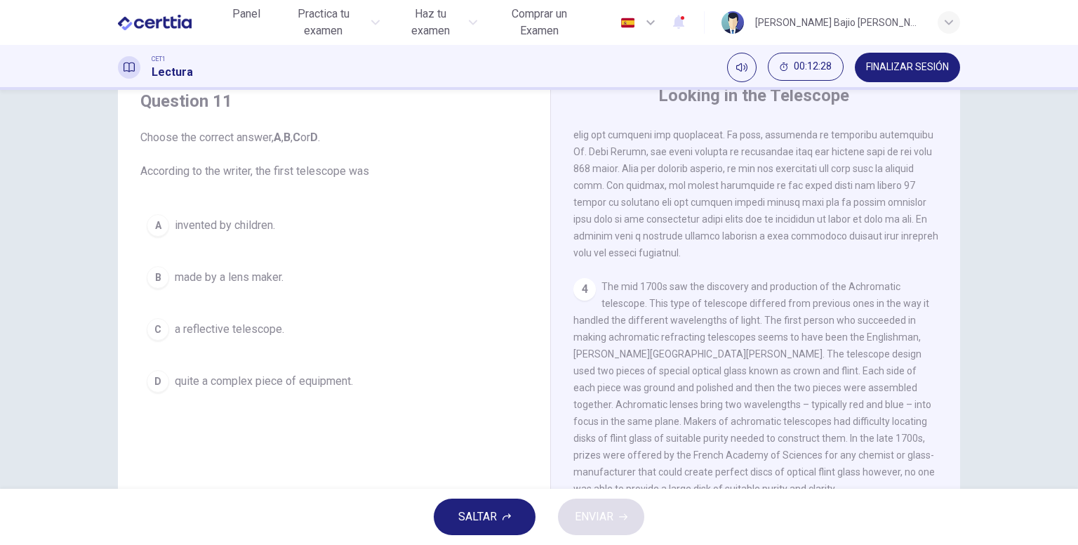
scroll to position [873, 0]
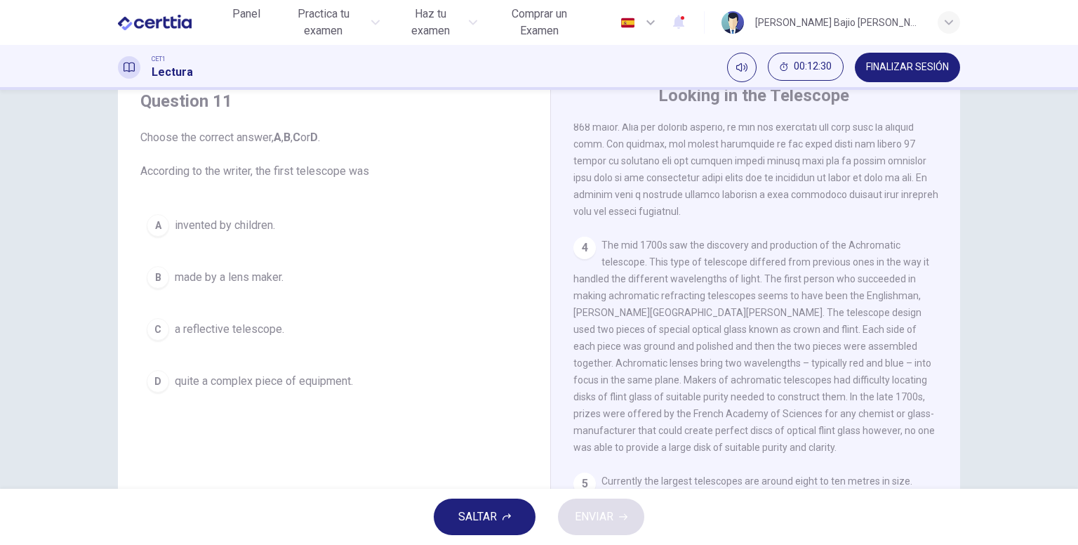
click at [316, 324] on button "C a reflective telescope." at bounding box center [333, 329] width 387 height 35
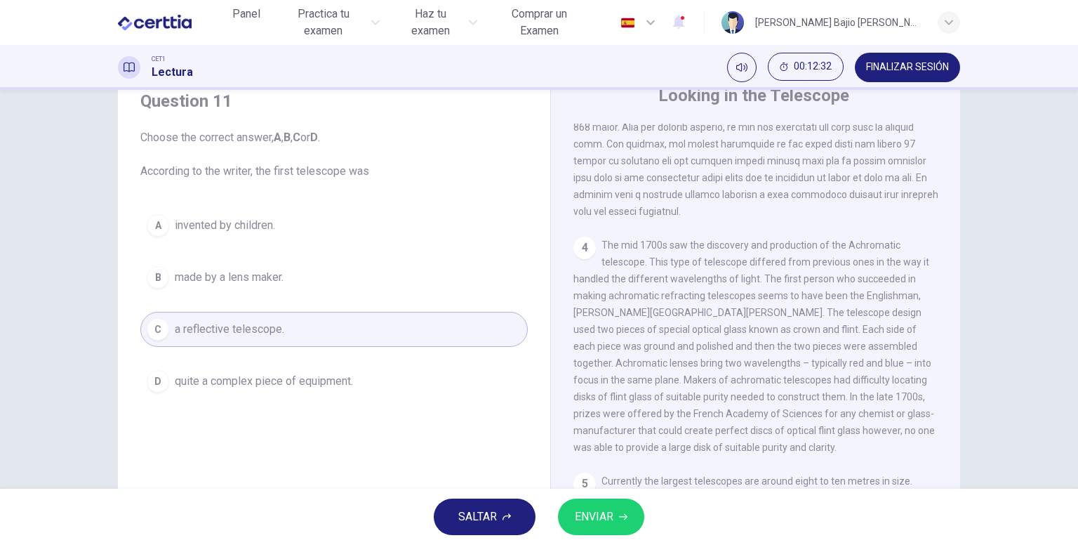
click at [562, 509] on button "ENVIAR" at bounding box center [601, 516] width 86 height 36
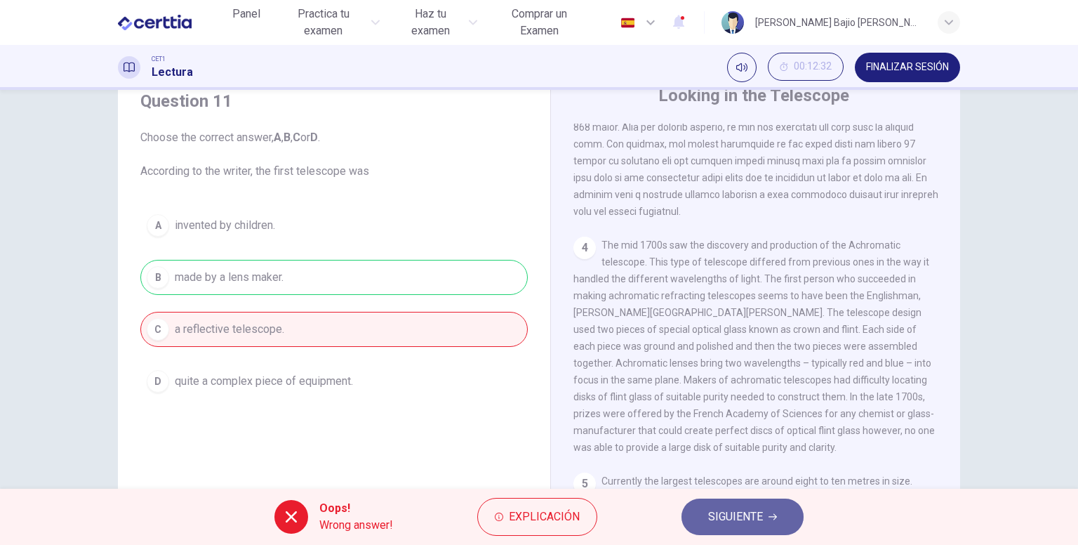
click at [795, 509] on button "SIGUIENTE" at bounding box center [742, 516] width 122 height 36
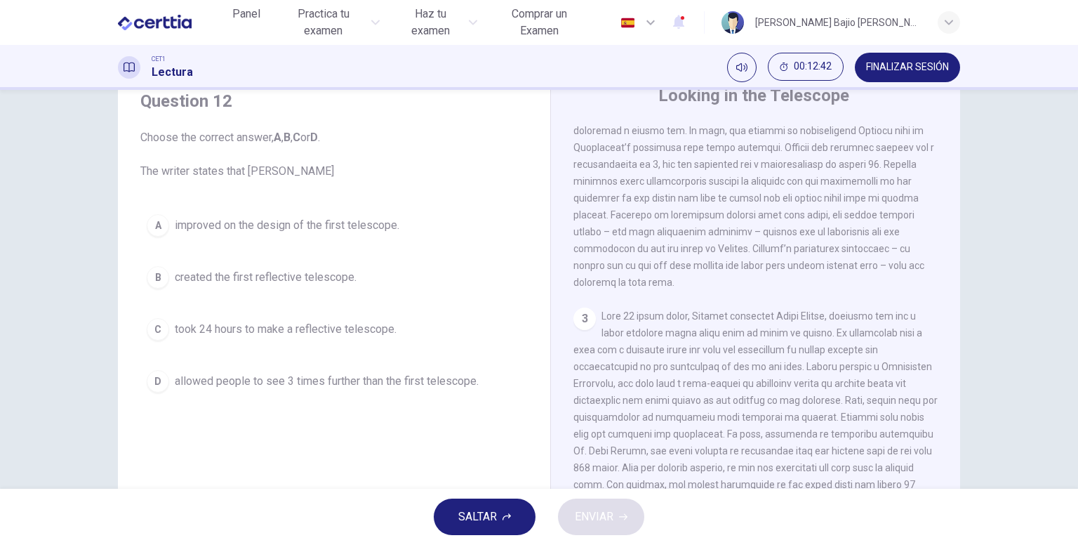
scroll to position [525, 0]
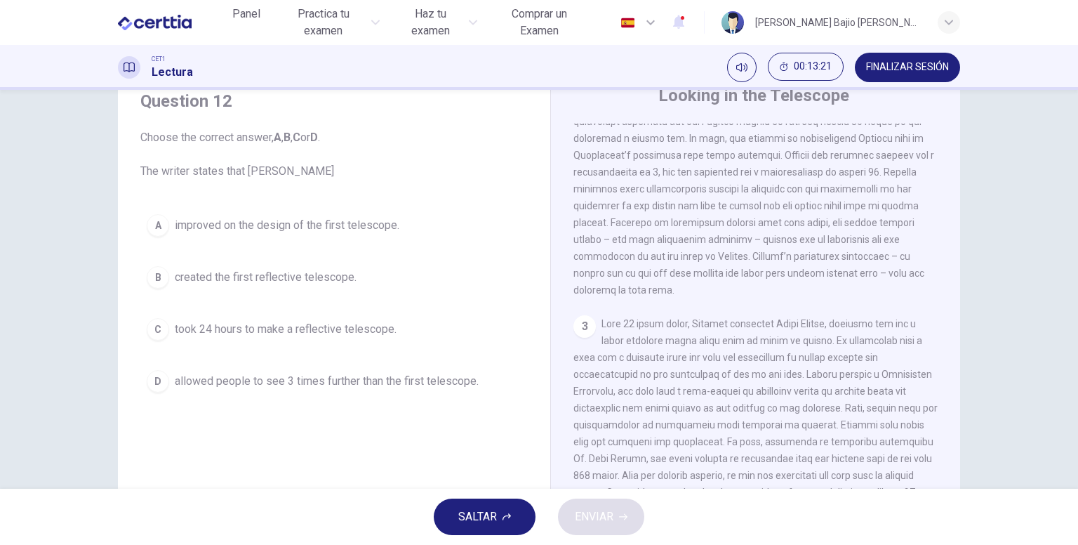
click at [382, 326] on span "took 24 hours to make a reflective telescope." at bounding box center [286, 329] width 222 height 17
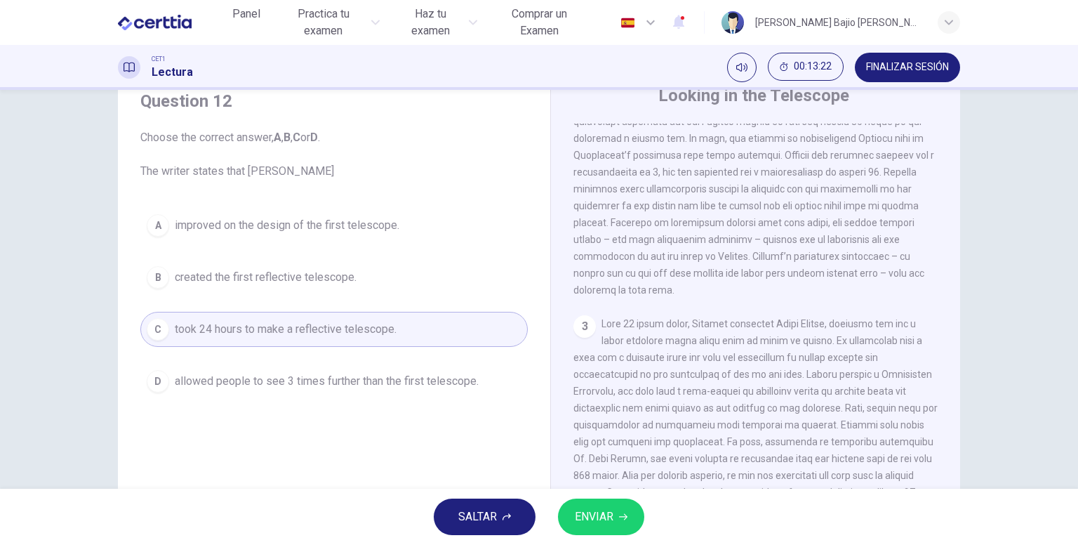
click at [594, 516] on span "ENVIAR" at bounding box center [594, 517] width 39 height 20
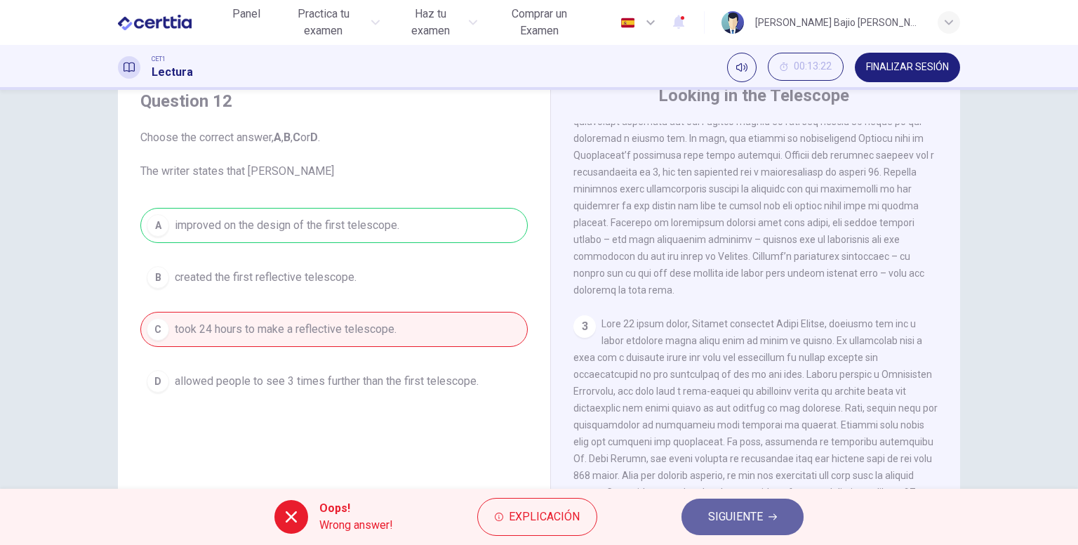
click at [726, 509] on span "SIGUIENTE" at bounding box center [735, 517] width 55 height 20
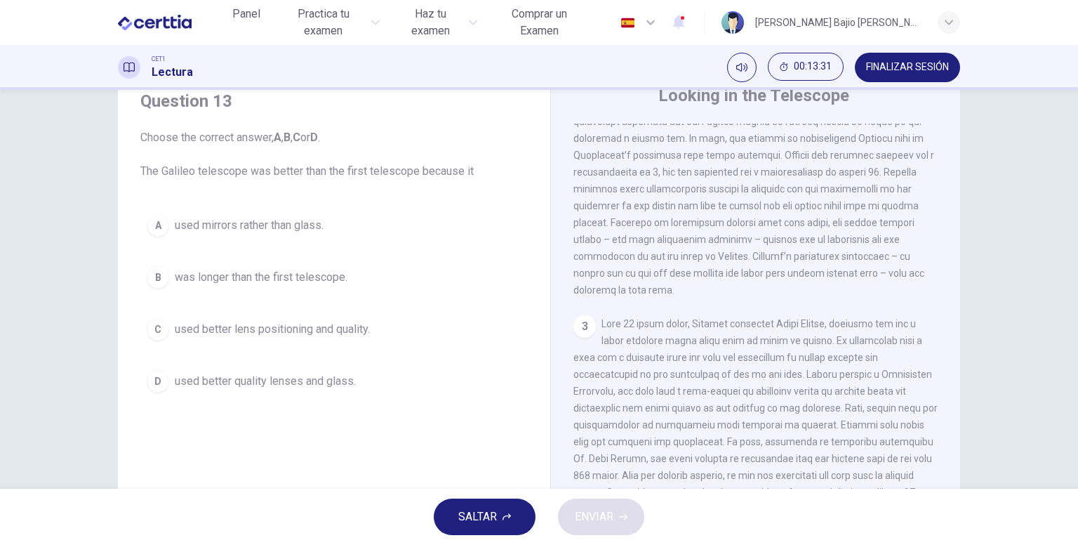
click at [324, 377] on span "used better quality lenses and glass." at bounding box center [265, 381] width 181 height 17
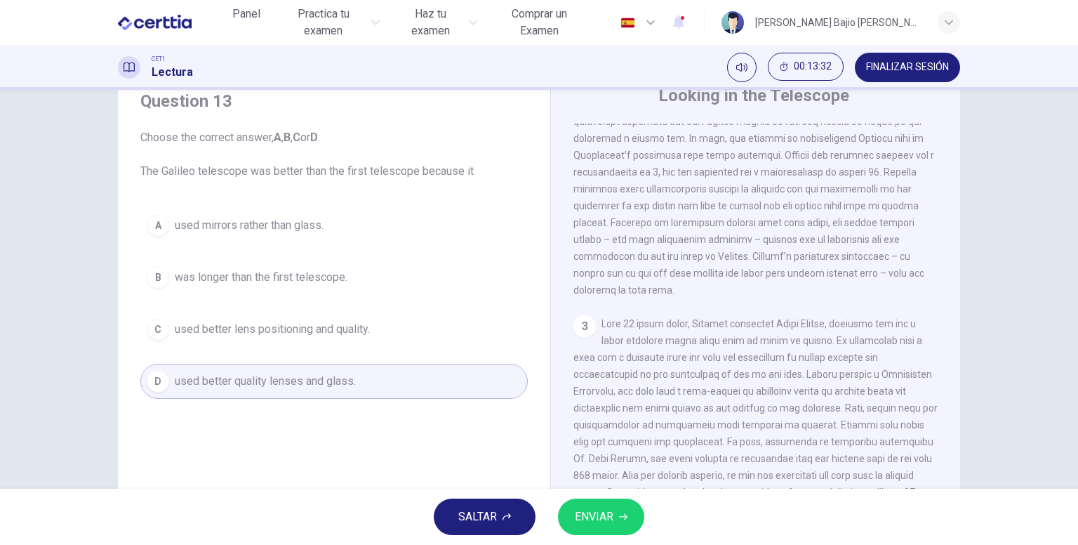
click at [619, 521] on button "ENVIAR" at bounding box center [601, 516] width 86 height 36
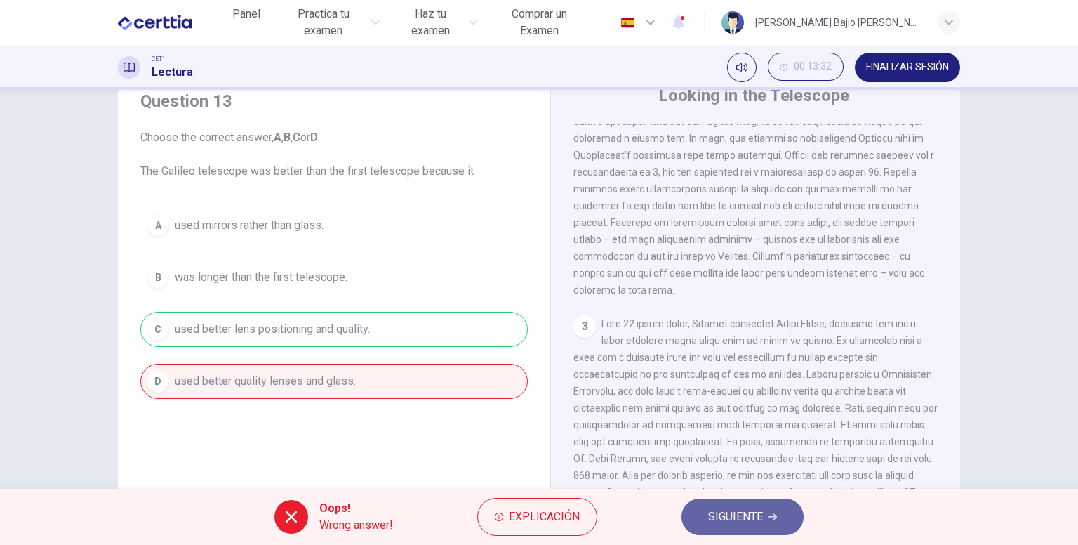
click at [713, 508] on span "SIGUIENTE" at bounding box center [735, 517] width 55 height 20
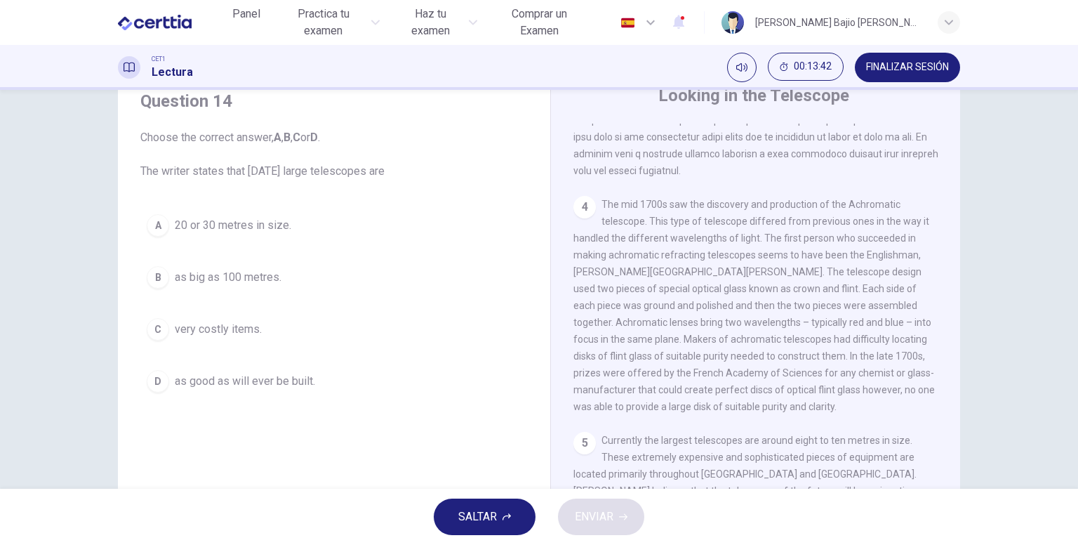
scroll to position [999, 0]
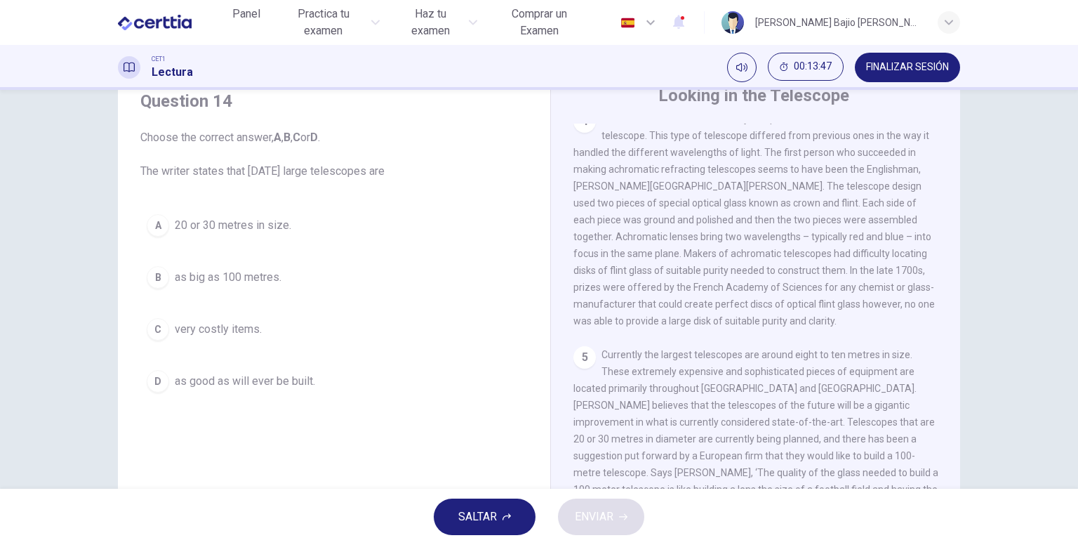
click at [301, 229] on button "A 20 or 30 metres in size." at bounding box center [333, 225] width 387 height 35
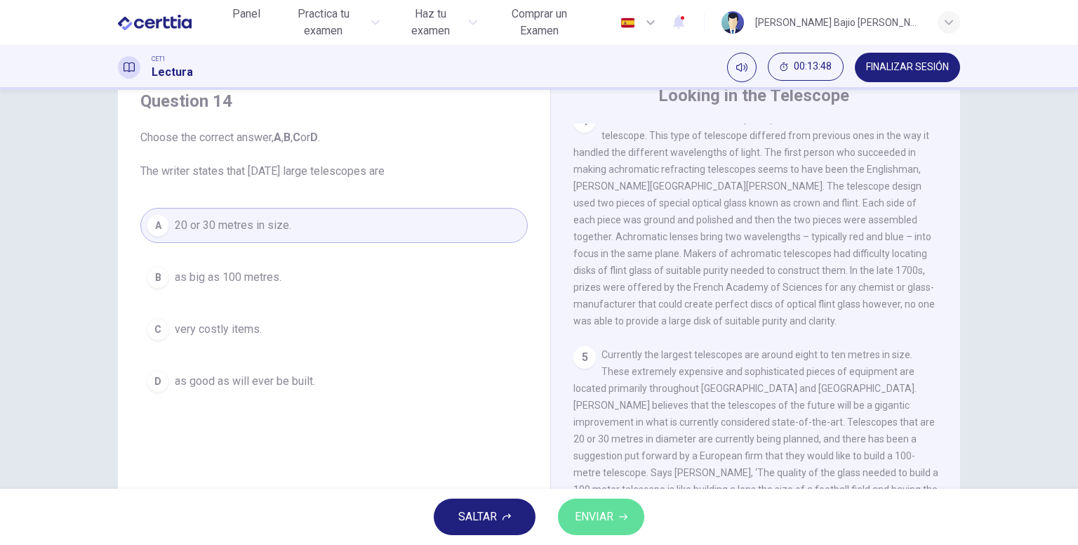
click at [592, 503] on button "ENVIAR" at bounding box center [601, 516] width 86 height 36
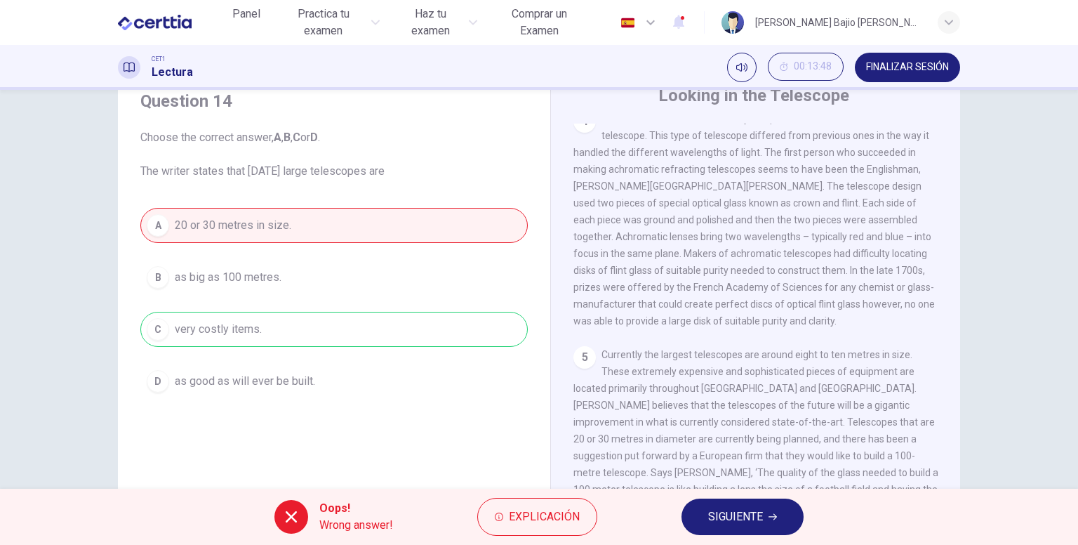
click at [705, 508] on button "SIGUIENTE" at bounding box center [742, 516] width 122 height 36
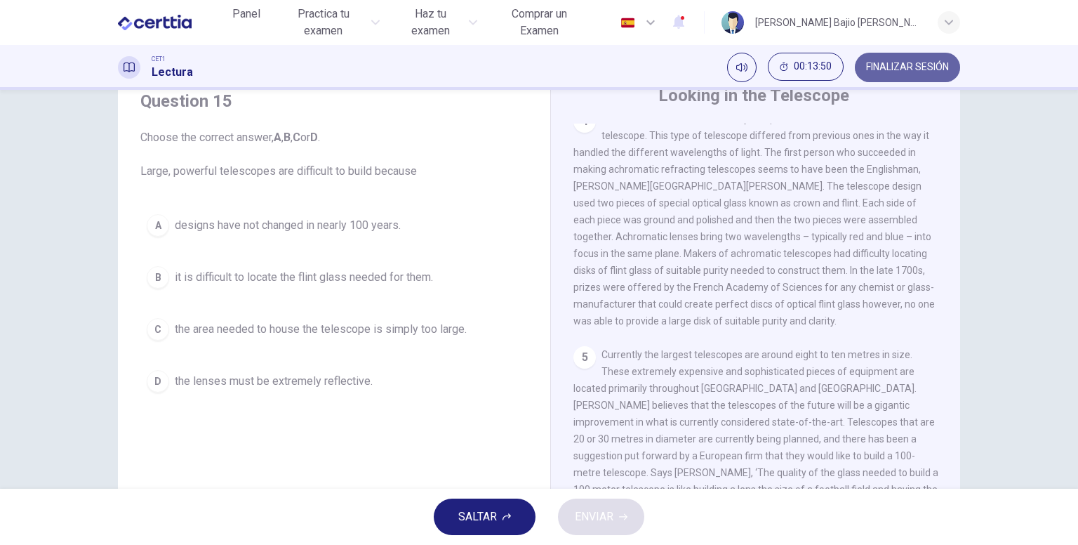
click at [946, 65] on span "FINALIZAR SESIÓN" at bounding box center [907, 67] width 83 height 11
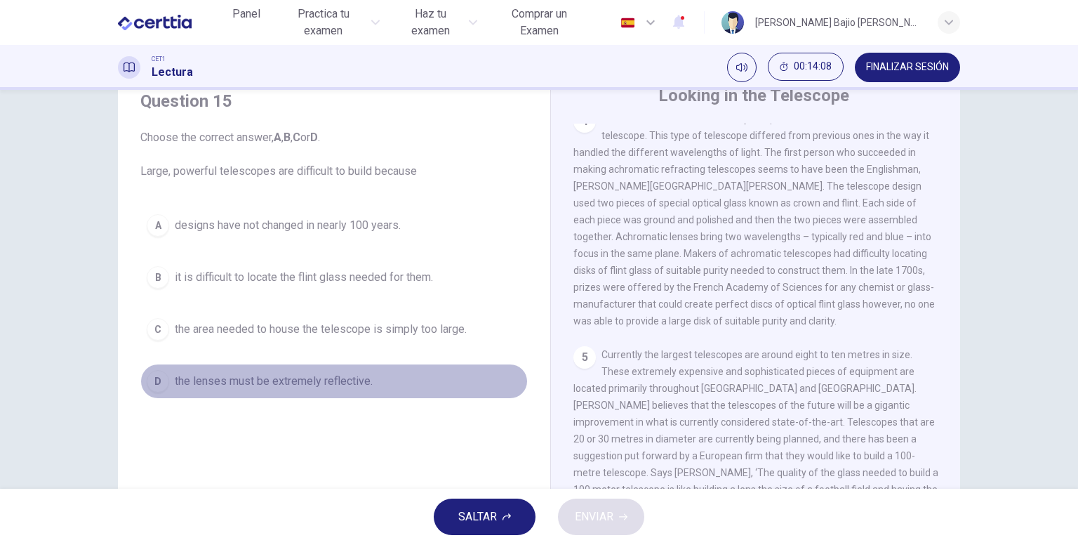
click at [385, 378] on button "D the lenses must be extremely reflective." at bounding box center [333, 381] width 387 height 35
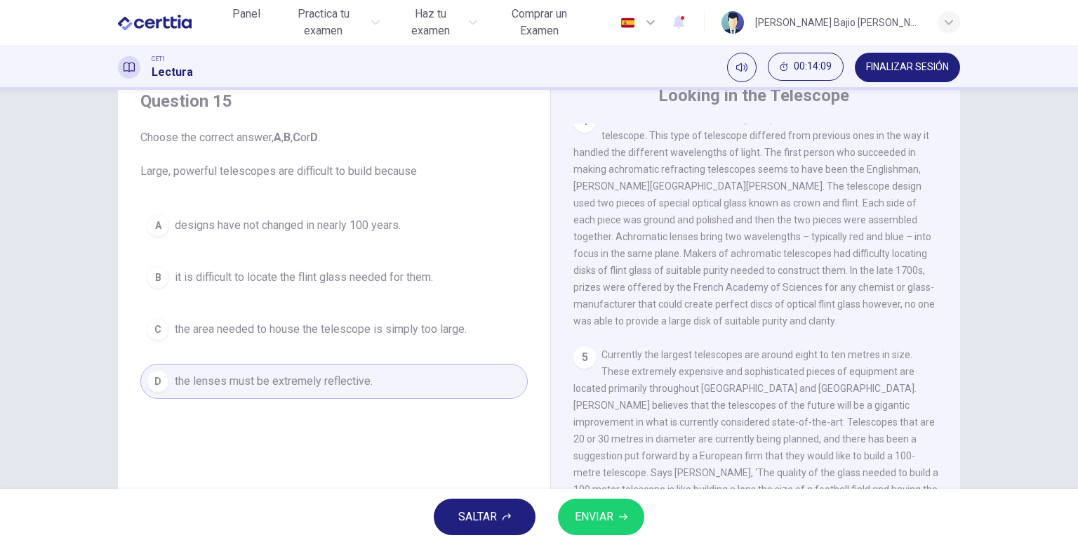
click at [597, 522] on span "ENVIAR" at bounding box center [594, 517] width 39 height 20
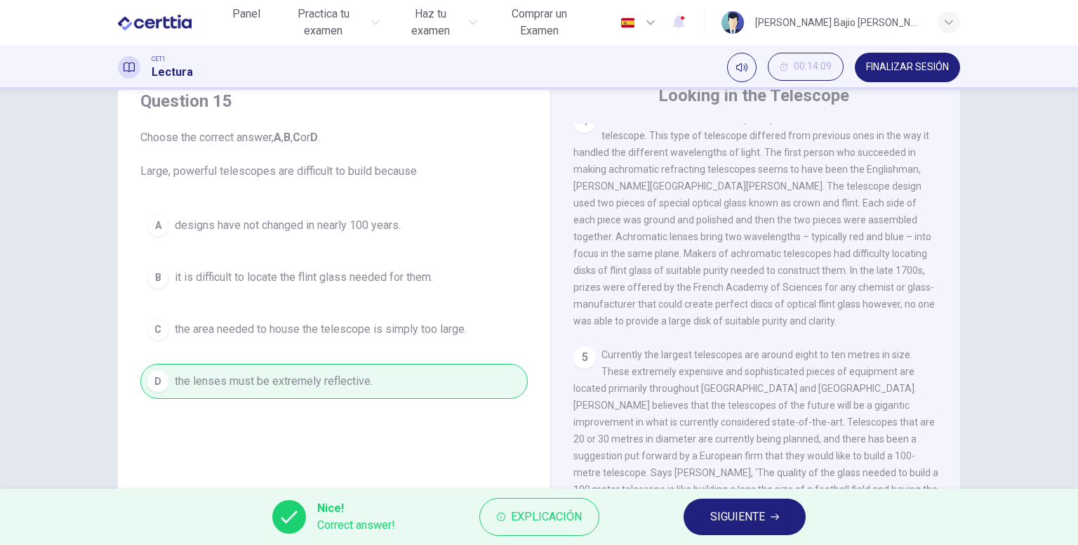
click at [732, 528] on button "SIGUIENTE" at bounding box center [745, 516] width 122 height 36
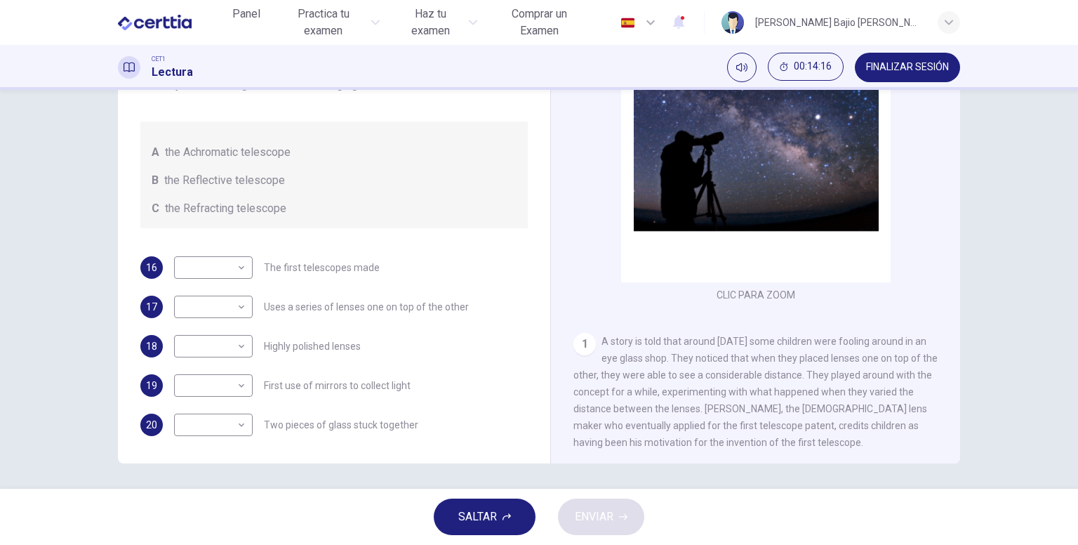
scroll to position [145, 0]
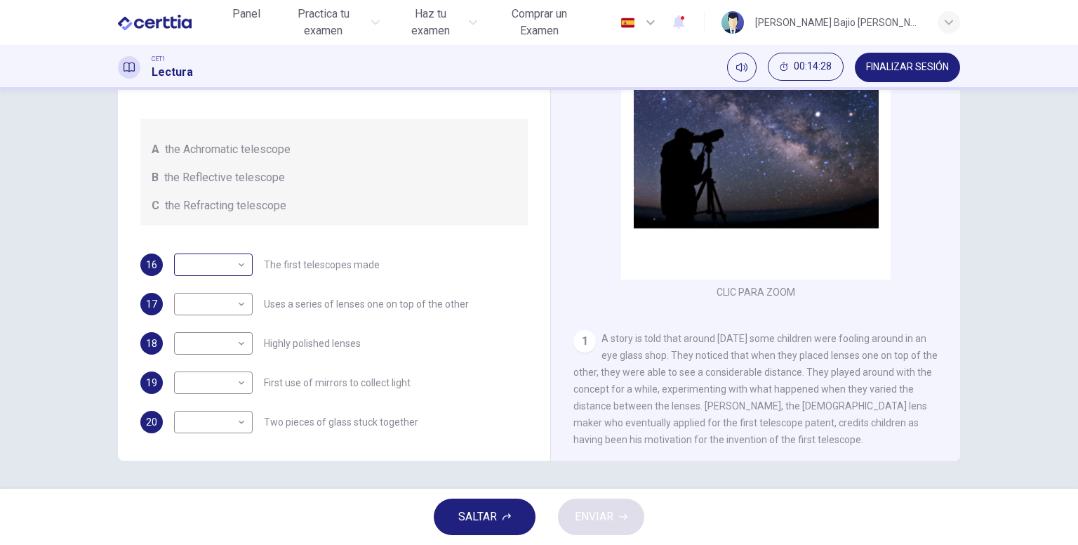
click at [235, 271] on body "Este sitio utiliza cookies, como se explica en nuestra Política de Privacidad .…" at bounding box center [539, 272] width 1078 height 545
click at [236, 270] on div at bounding box center [539, 272] width 1078 height 545
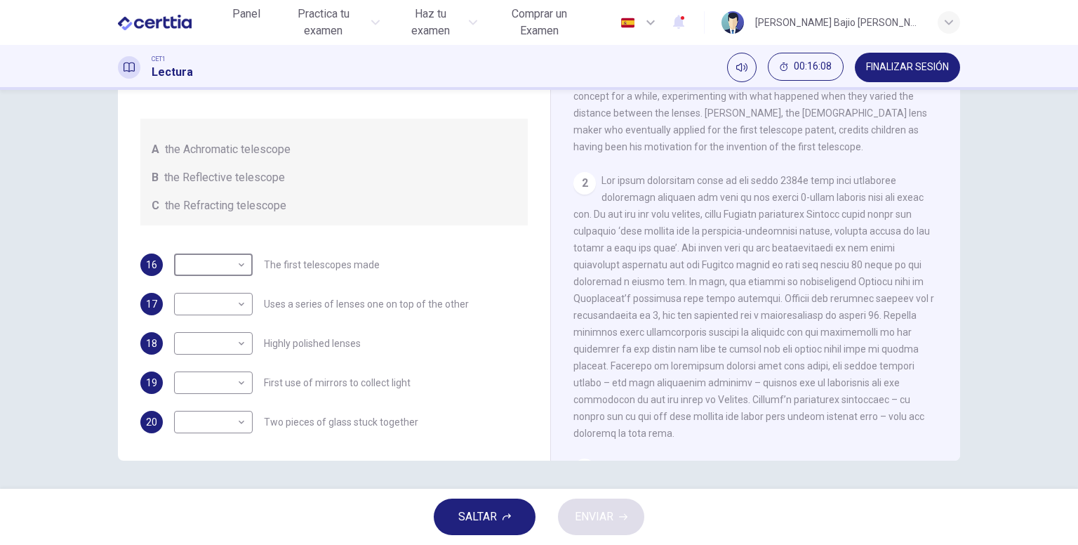
scroll to position [295, 0]
click at [241, 385] on body "Este sitio utiliza cookies, como se explica en nuestra Política de Privacidad .…" at bounding box center [539, 272] width 1078 height 545
click at [216, 422] on li "B" at bounding box center [210, 427] width 79 height 22
type input "*"
click at [218, 418] on body "Este sitio utiliza cookies, como se explica en nuestra Política de Privacidad .…" at bounding box center [539, 272] width 1078 height 545
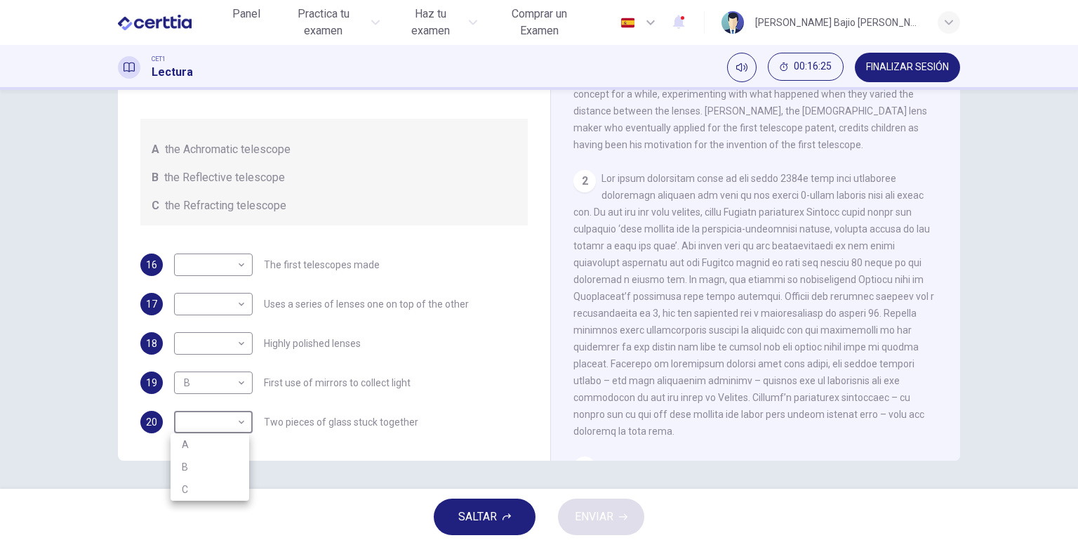
click at [201, 487] on li "C" at bounding box center [210, 489] width 79 height 22
type input "*"
click at [224, 344] on body "Este sitio utiliza cookies, como se explica en nuestra Política de Privacidad .…" at bounding box center [539, 272] width 1078 height 545
click at [216, 391] on li "B" at bounding box center [210, 388] width 79 height 22
type input "*"
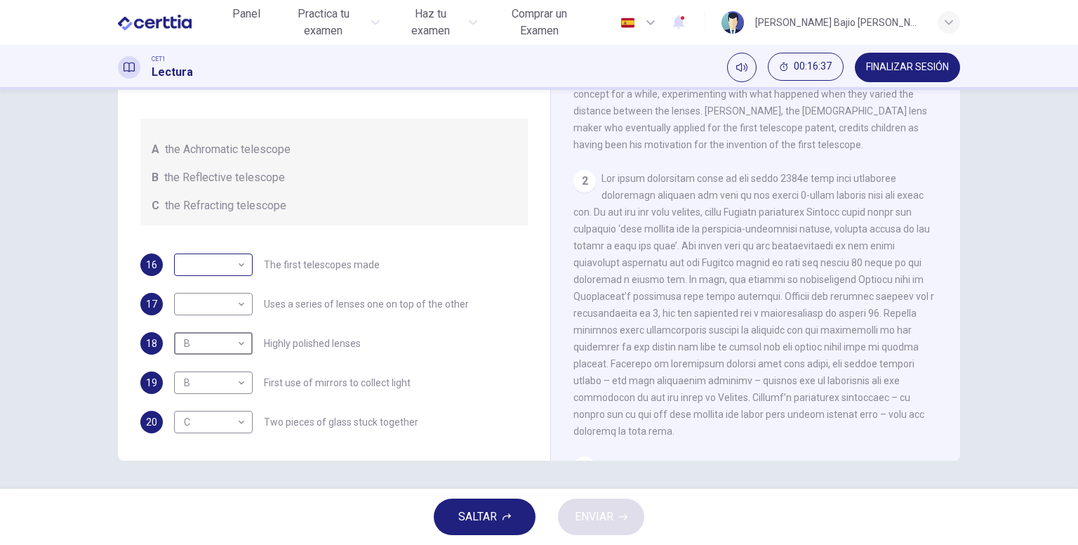
click at [235, 267] on body "Este sitio utiliza cookies, como se explica en nuestra Política de Privacidad .…" at bounding box center [539, 272] width 1078 height 545
click at [227, 283] on li "A" at bounding box center [210, 287] width 79 height 22
type input "*"
click at [239, 299] on body "Este sitio utiliza cookies, como se explica en nuestra Política de Privacidad .…" at bounding box center [539, 272] width 1078 height 545
click at [213, 368] on li "C" at bounding box center [210, 371] width 79 height 22
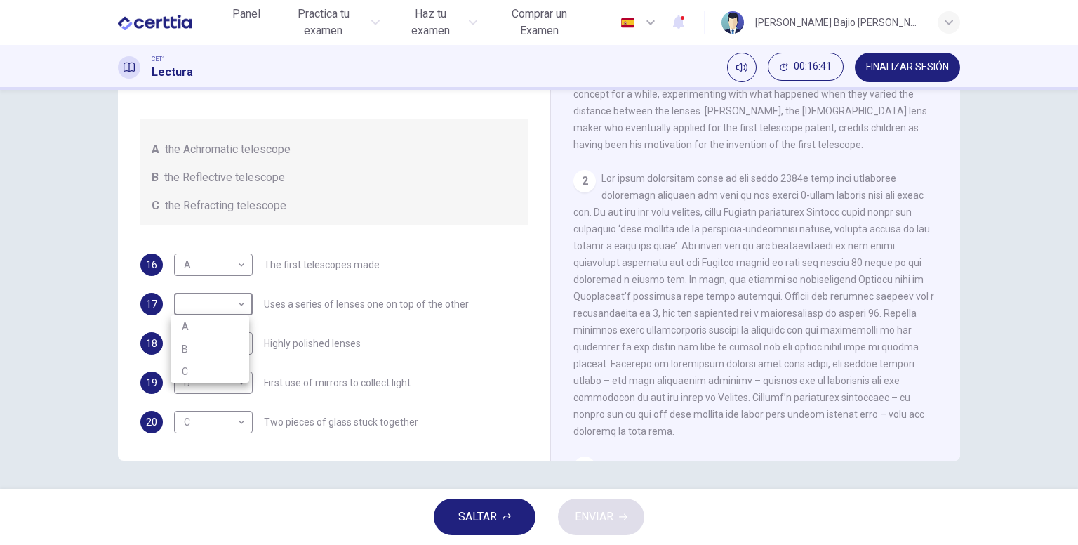
type input "*"
click at [631, 517] on button "ENVIAR" at bounding box center [601, 516] width 86 height 36
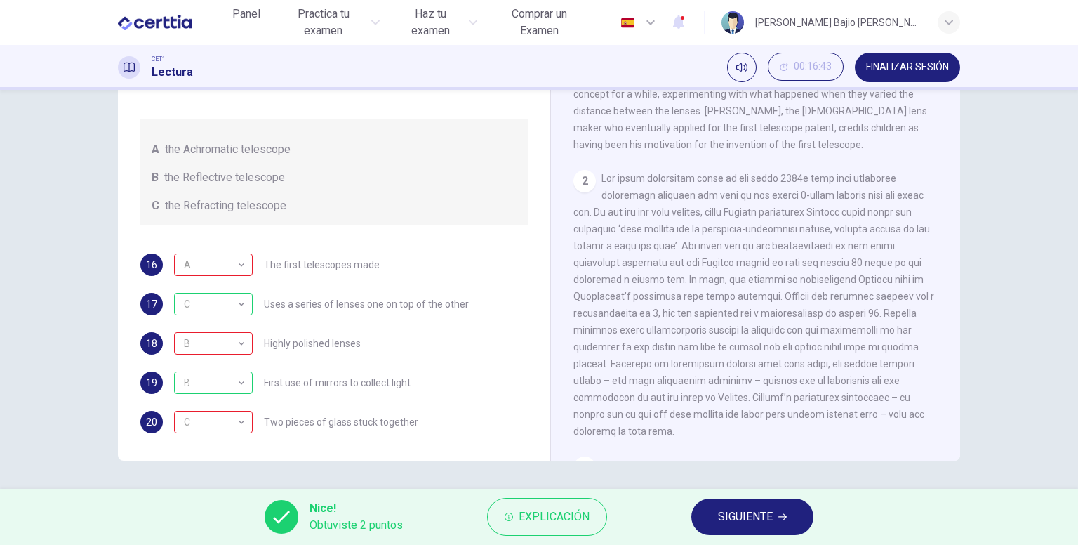
click at [702, 511] on button "SIGUIENTE" at bounding box center [752, 516] width 122 height 36
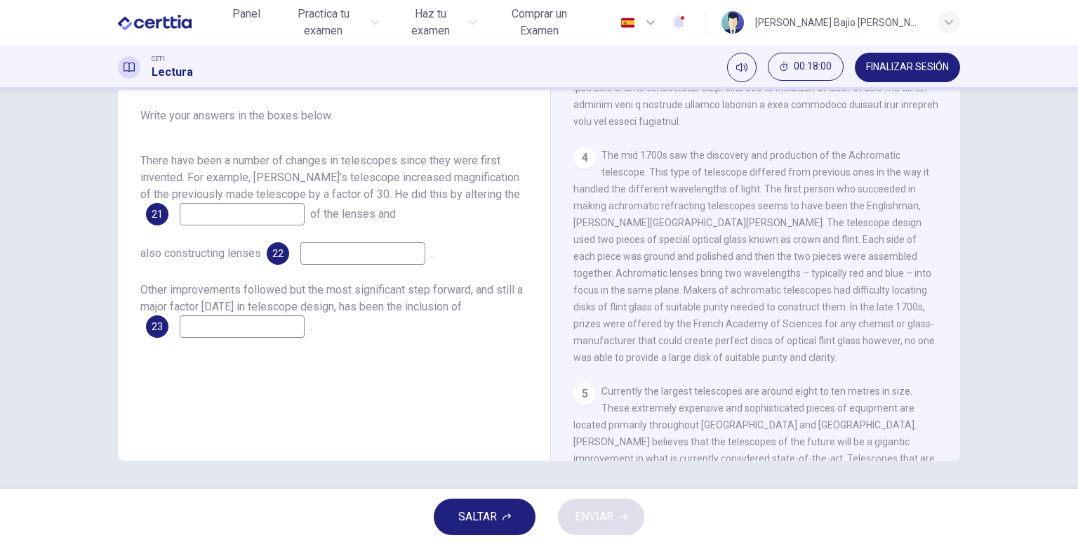
scroll to position [1015, 0]
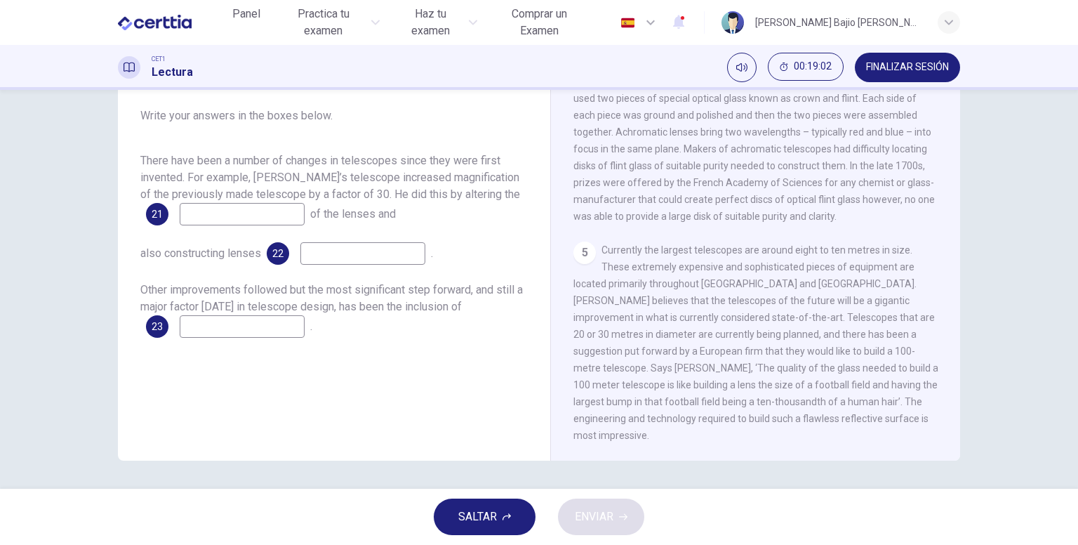
click at [244, 332] on input at bounding box center [242, 326] width 125 height 22
type input "**********"
click at [253, 216] on input at bounding box center [242, 214] width 125 height 22
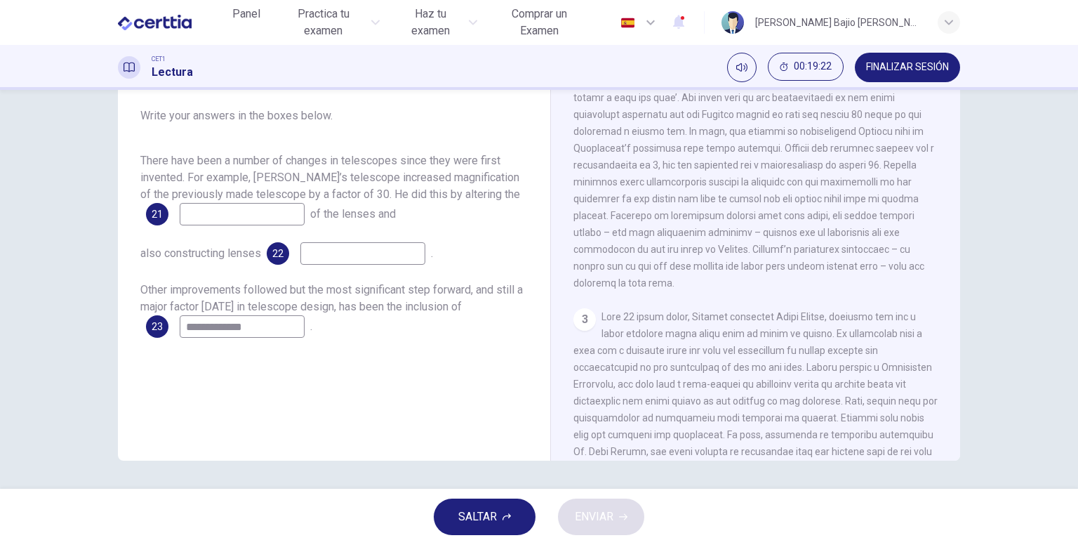
scroll to position [340, 0]
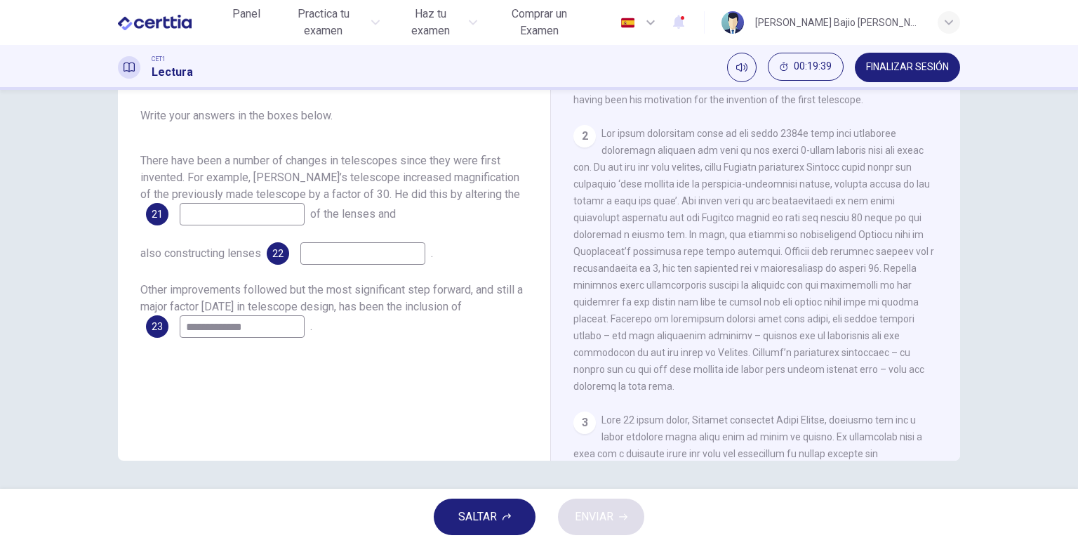
click at [222, 220] on input at bounding box center [242, 214] width 125 height 22
click at [368, 261] on input at bounding box center [362, 253] width 125 height 22
drag, startPoint x: 269, startPoint y: 215, endPoint x: 183, endPoint y: 201, distance: 87.5
click at [183, 201] on div "**********" at bounding box center [333, 188] width 387 height 73
type input "********"
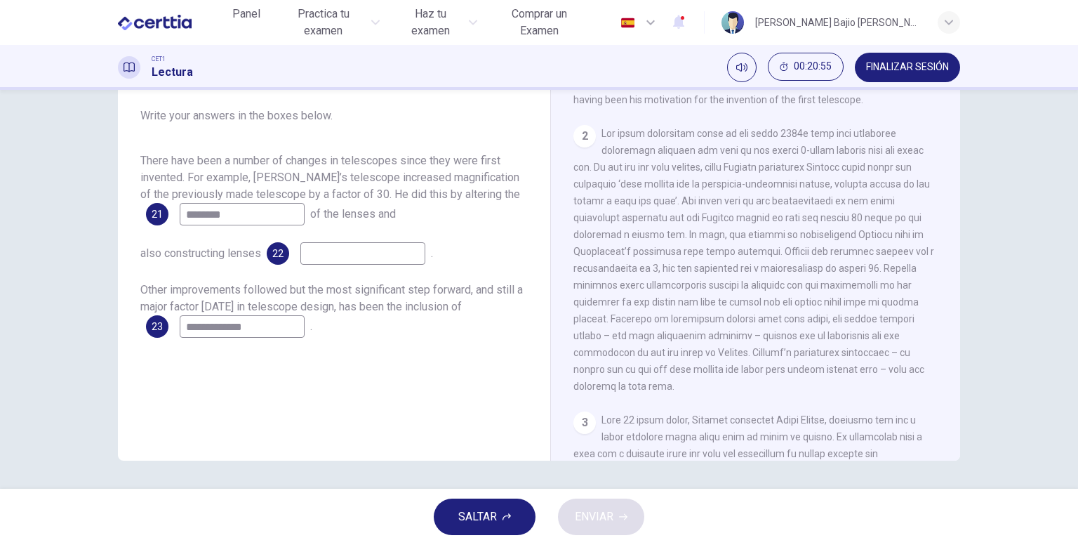
click at [337, 258] on input at bounding box center [362, 253] width 125 height 22
type input "**********"
click at [585, 515] on span "ENVIAR" at bounding box center [594, 517] width 39 height 20
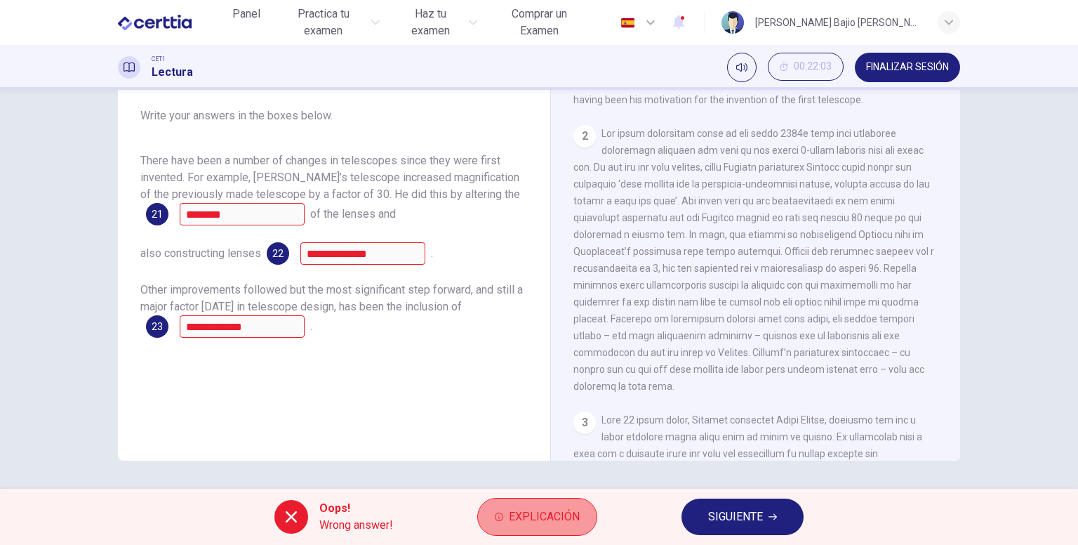
click at [520, 517] on span "Explicación" at bounding box center [544, 517] width 71 height 20
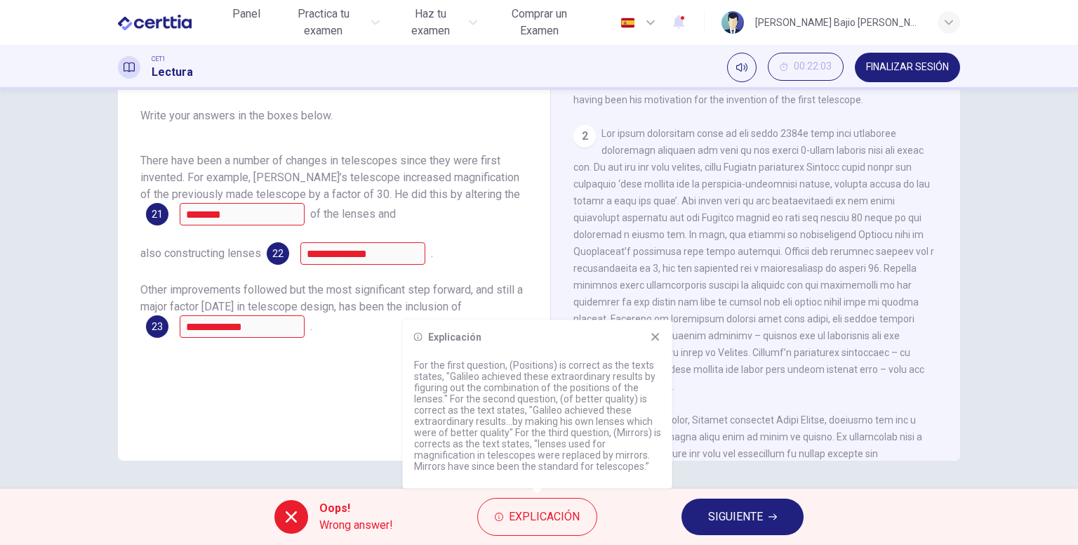
click at [651, 336] on icon at bounding box center [655, 336] width 11 height 11
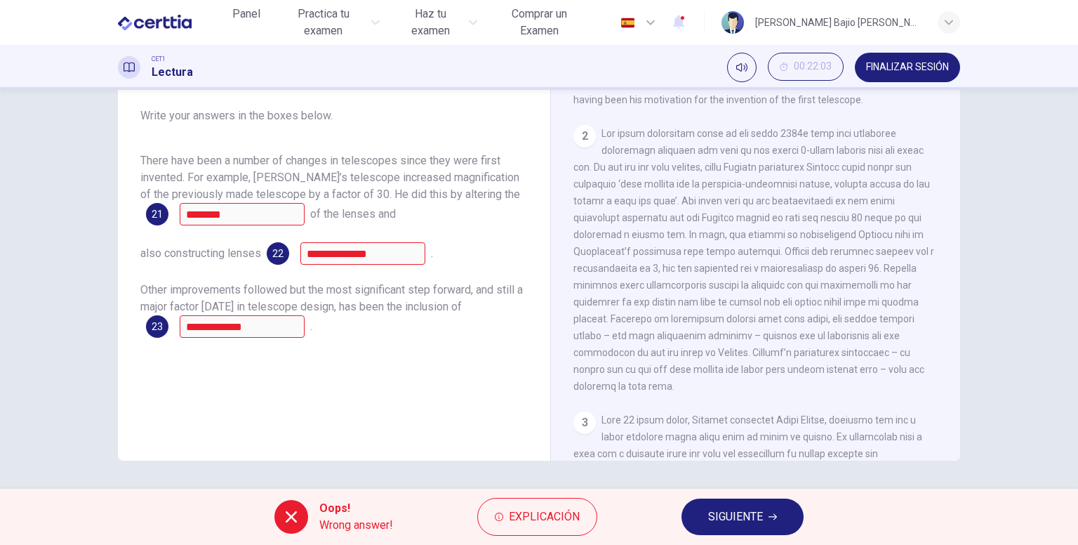
click at [736, 517] on span "SIGUIENTE" at bounding box center [735, 517] width 55 height 20
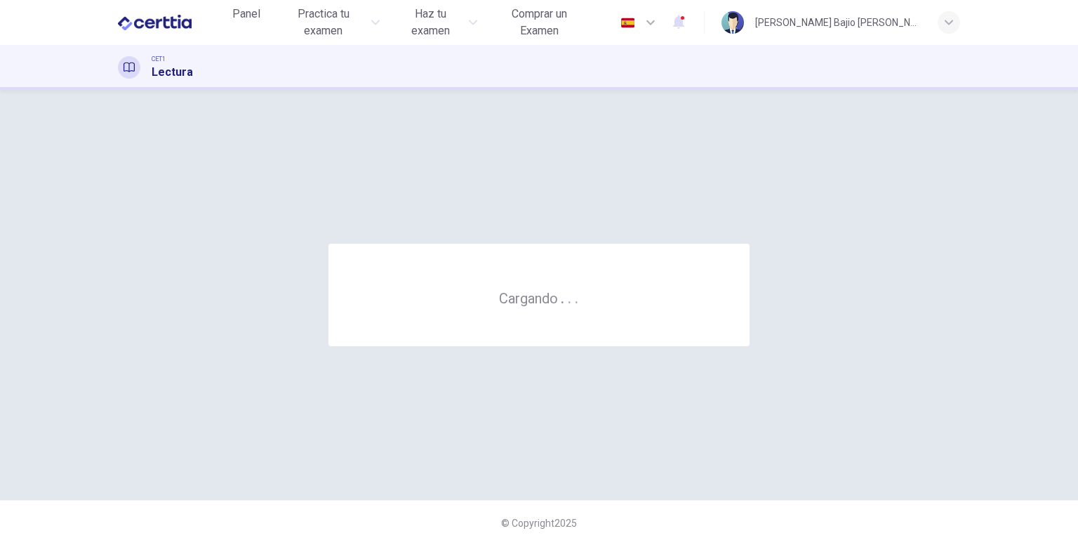
scroll to position [0, 0]
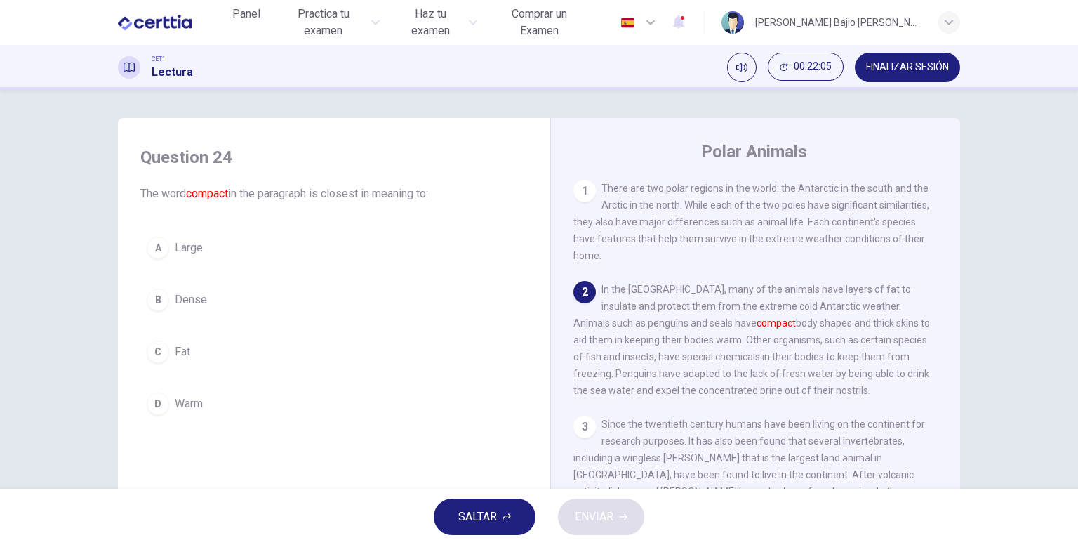
click at [908, 72] on span "FINALIZAR SESIÓN" at bounding box center [907, 67] width 83 height 11
